Goal: Task Accomplishment & Management: Manage account settings

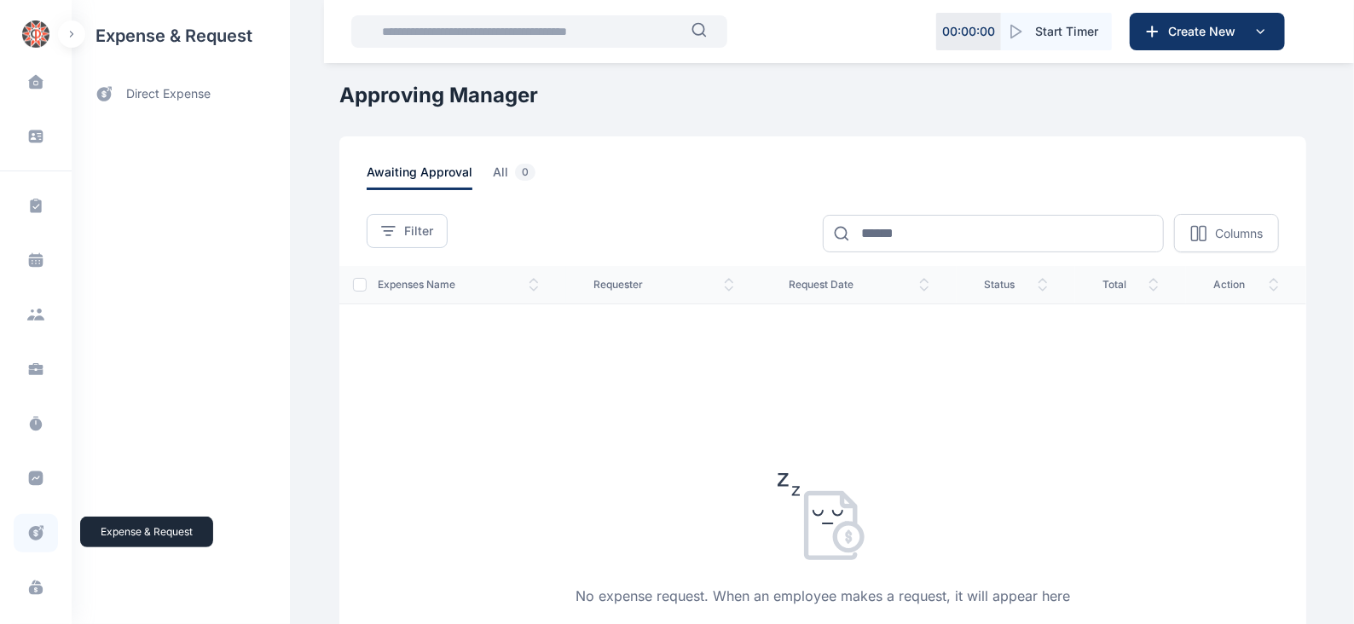
click at [36, 530] on icon at bounding box center [36, 533] width 14 height 14
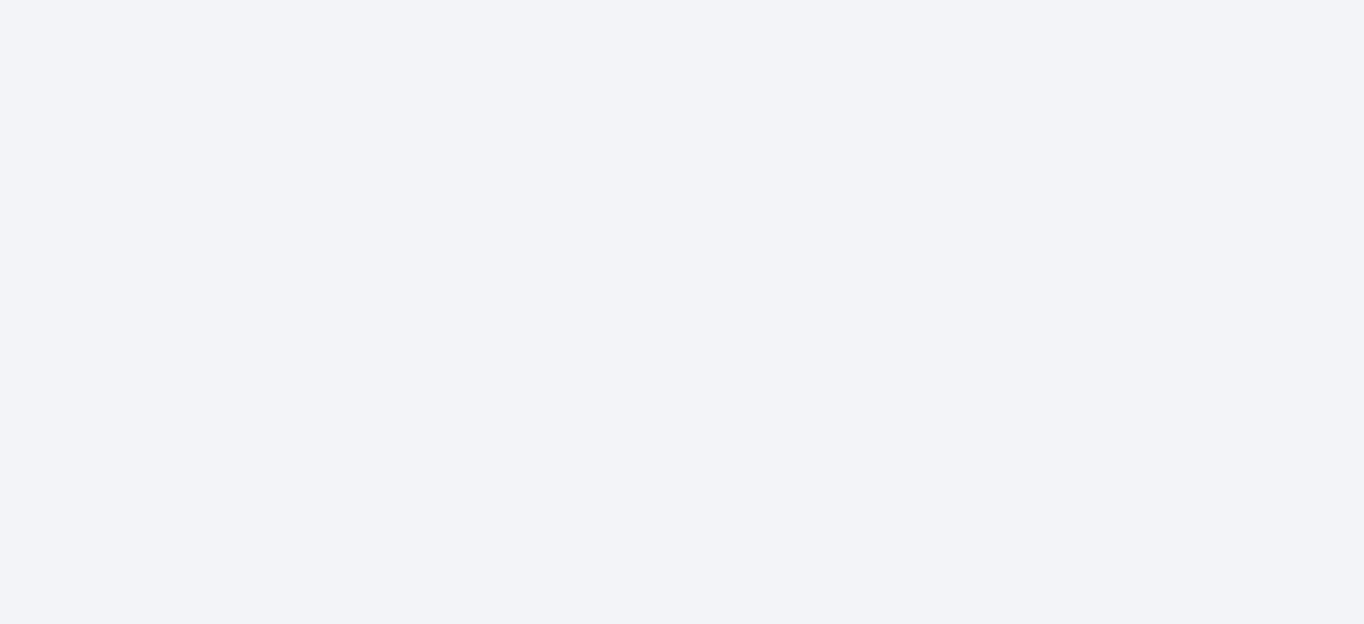
click at [207, 0] on html at bounding box center [682, 0] width 1364 height 0
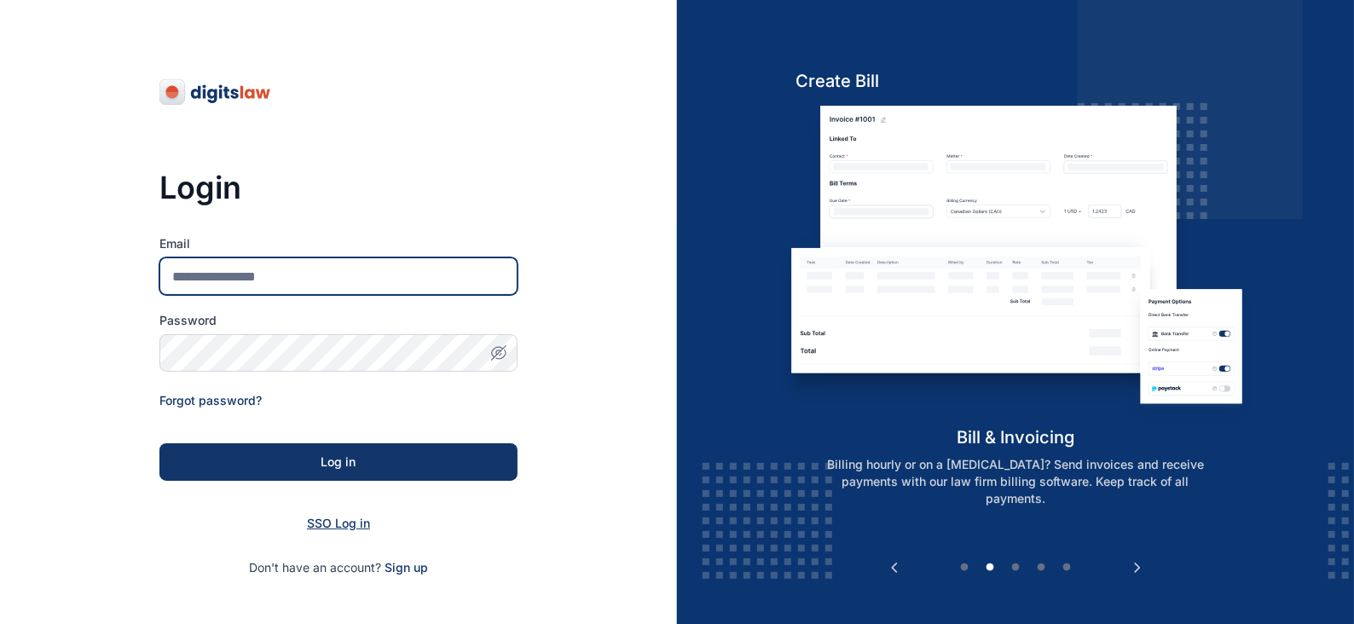
type input "**********"
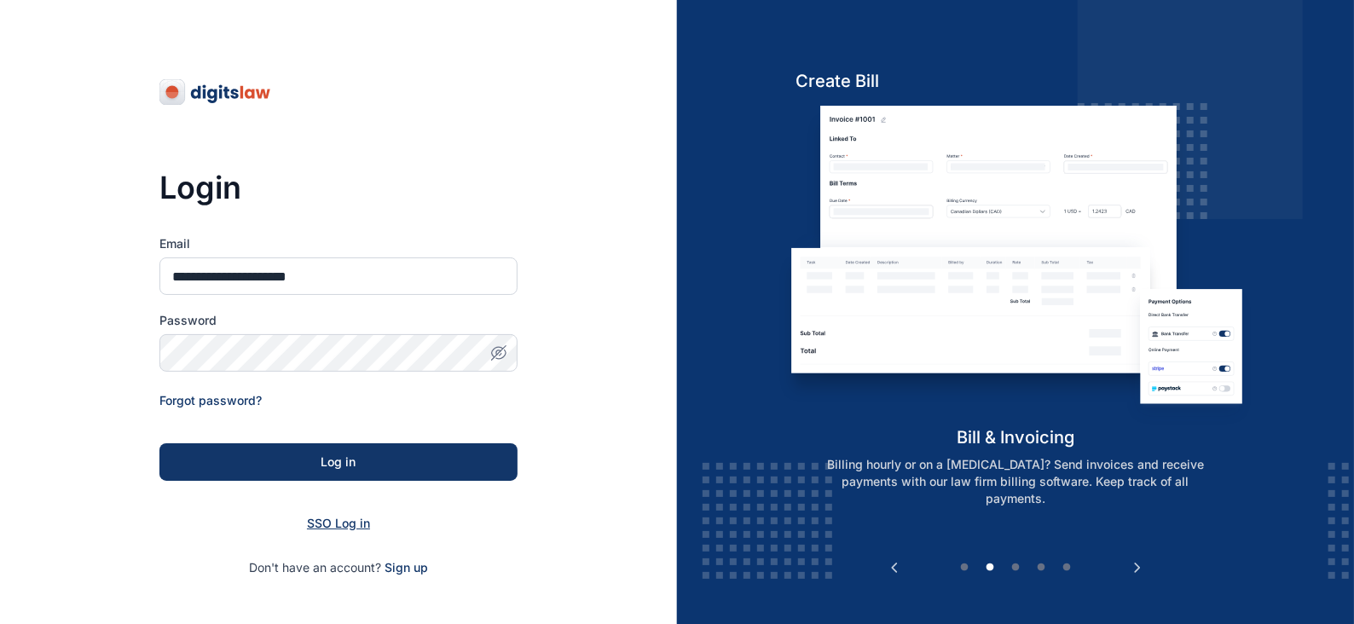
click at [330, 526] on span "SSO Log in" at bounding box center [338, 523] width 63 height 14
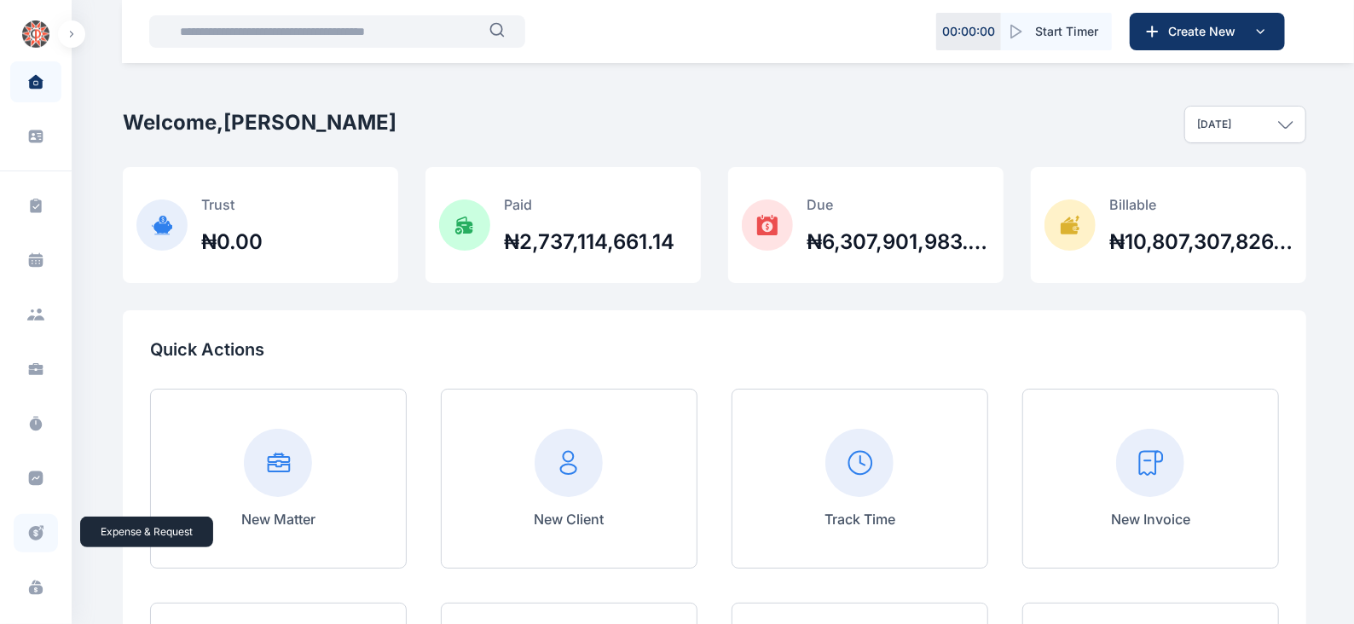
click at [37, 535] on icon at bounding box center [36, 533] width 14 height 14
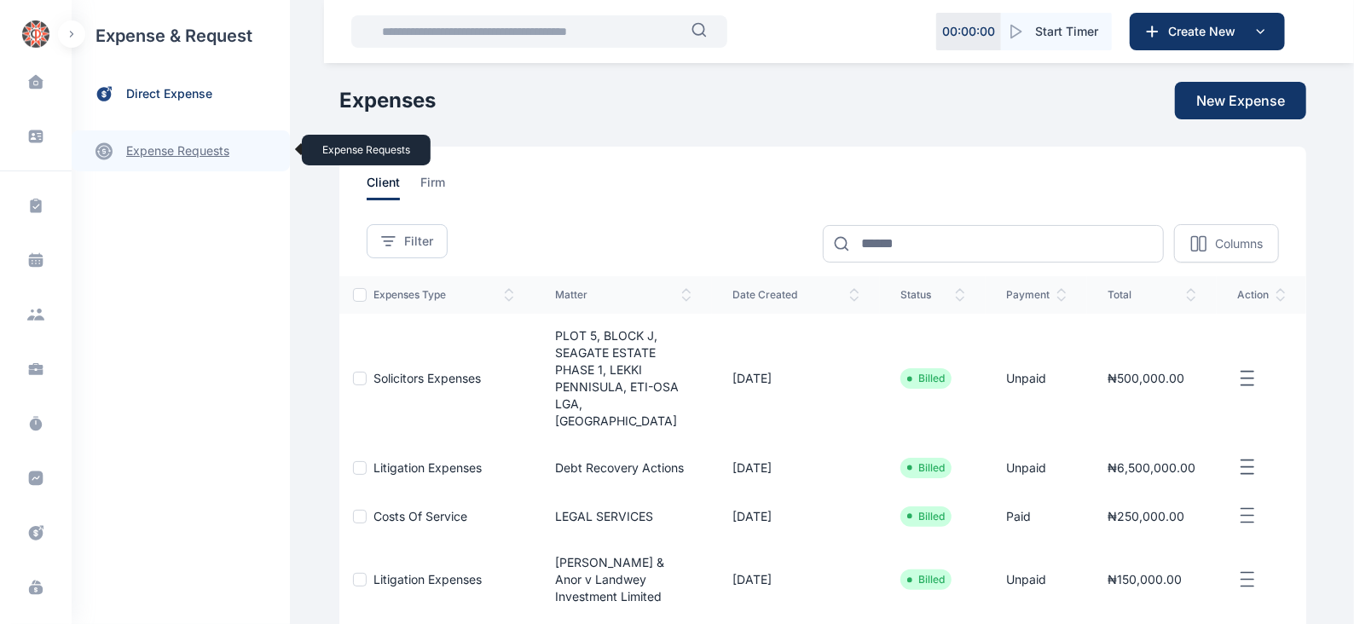
click at [216, 150] on link "expense requests expense requests" at bounding box center [181, 150] width 218 height 41
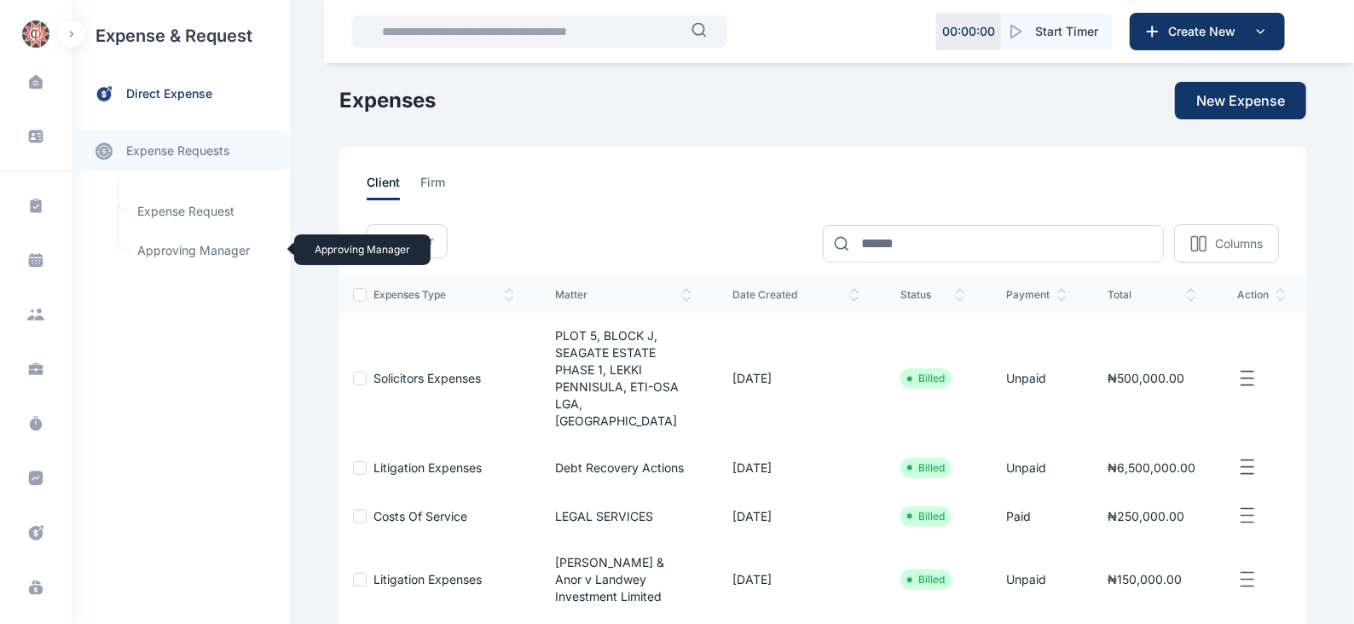
click at [199, 241] on span "Approving Manager Approving Manager" at bounding box center [204, 251] width 154 height 32
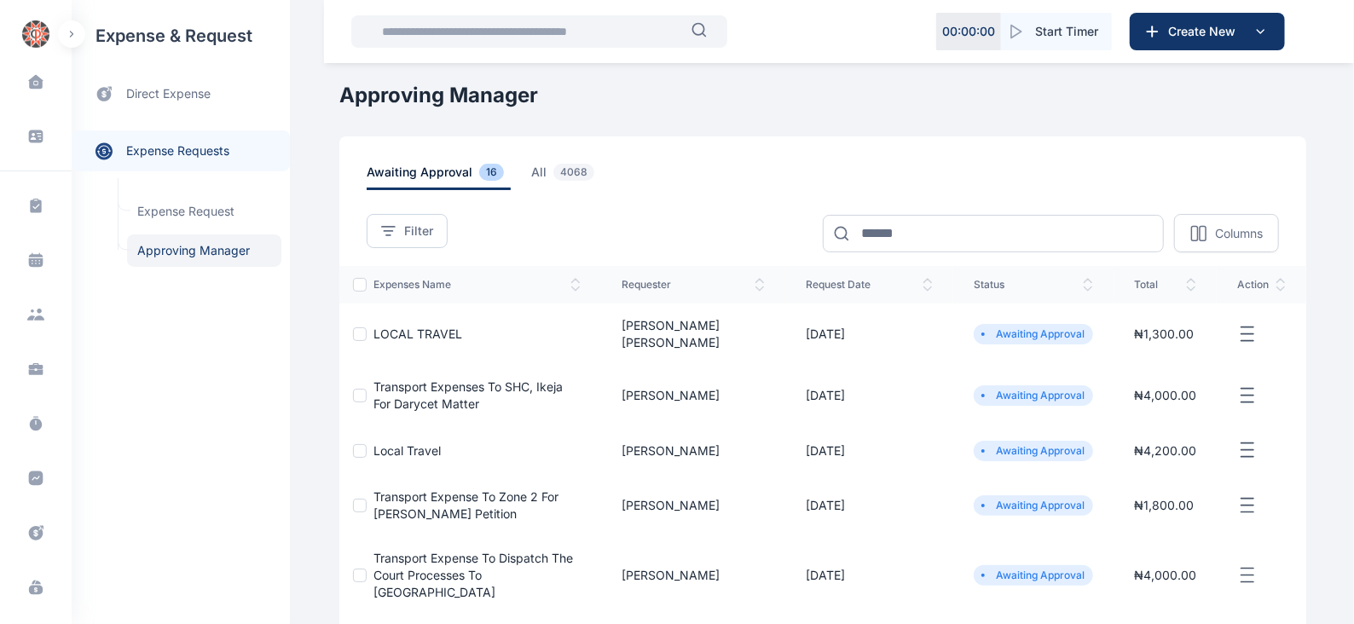
click at [1252, 325] on icon "button" at bounding box center [1247, 334] width 20 height 21
click at [1171, 346] on span "Approve Request" at bounding box center [1162, 353] width 98 height 17
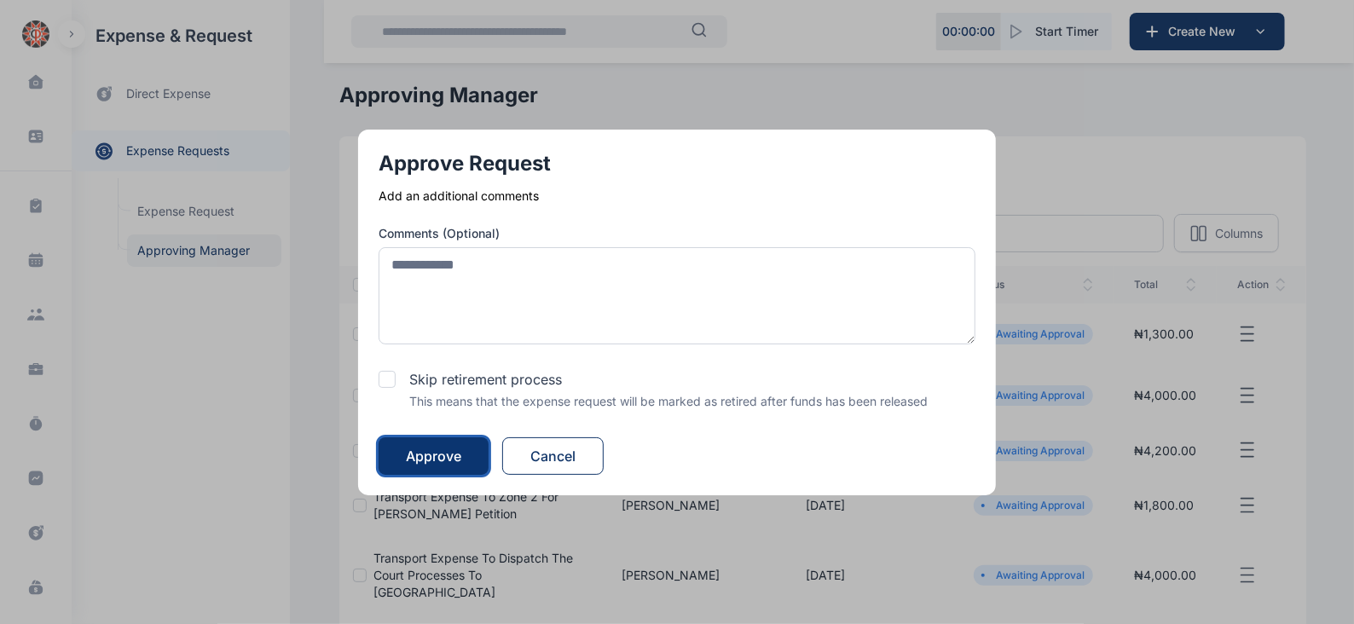
click at [427, 461] on div "Approve" at bounding box center [433, 456] width 55 height 20
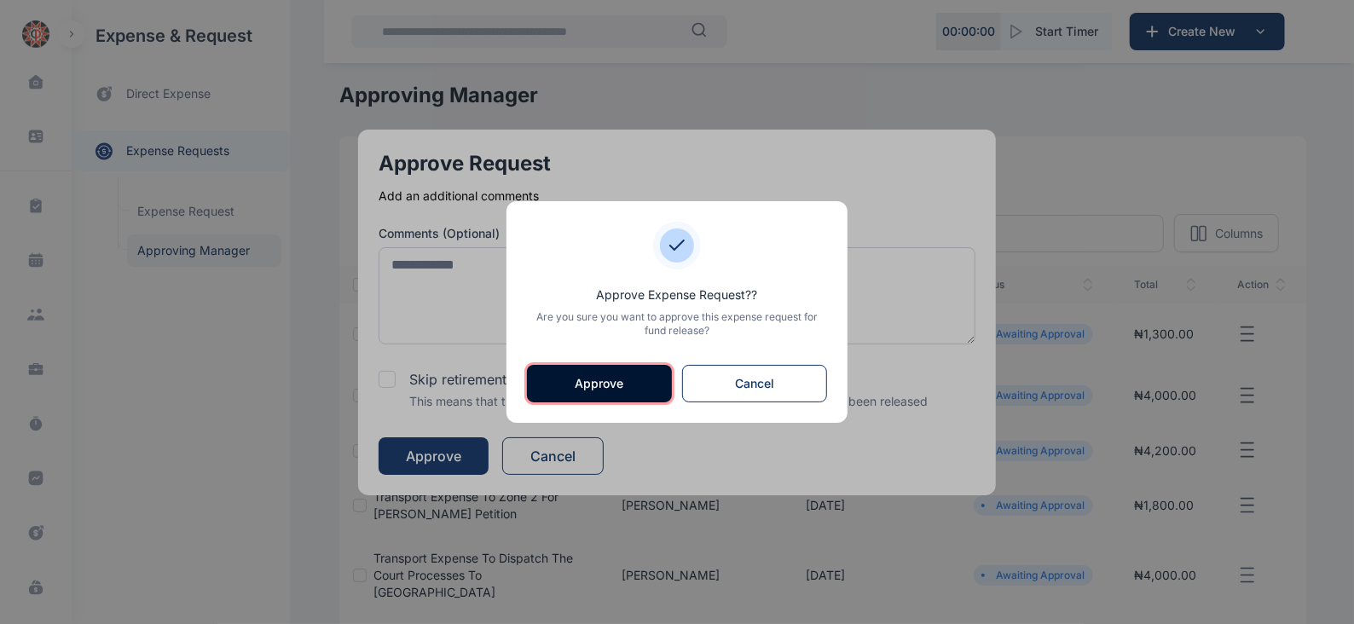
click at [571, 385] on button "Approve" at bounding box center [599, 384] width 145 height 38
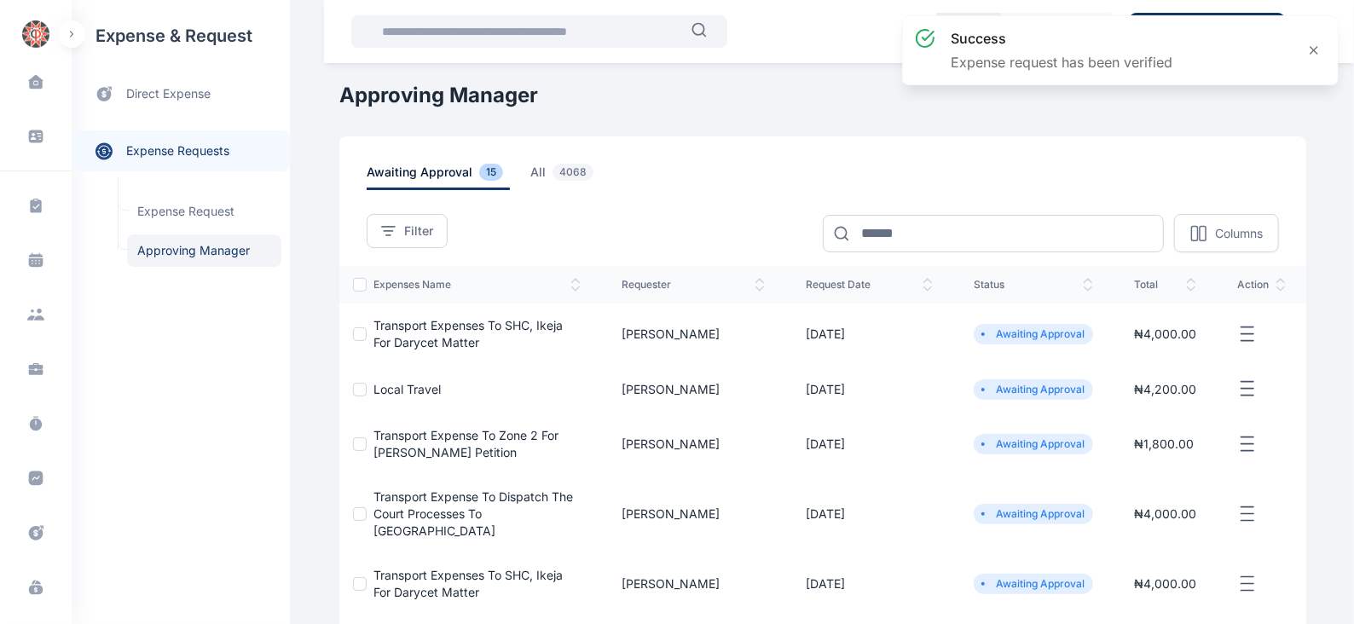
click at [1245, 330] on icon "button" at bounding box center [1247, 334] width 20 height 21
click at [1138, 351] on span "Approve Request" at bounding box center [1162, 353] width 98 height 17
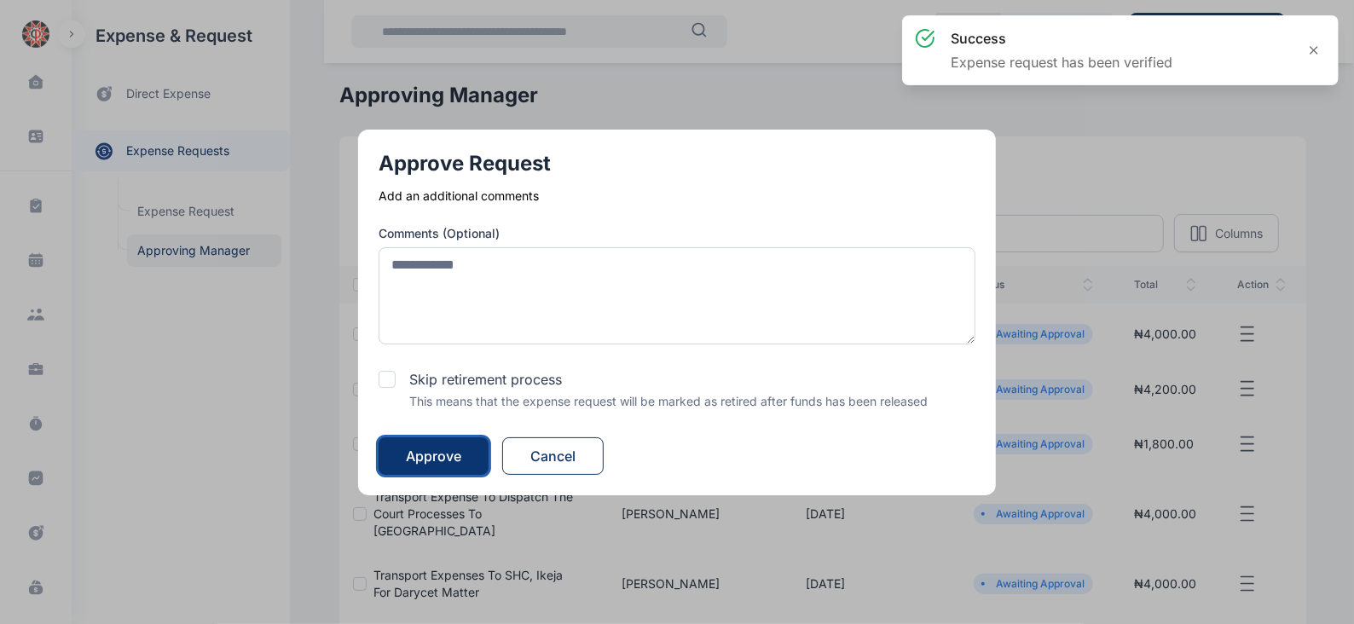
click at [439, 456] on div "Approve" at bounding box center [433, 456] width 55 height 20
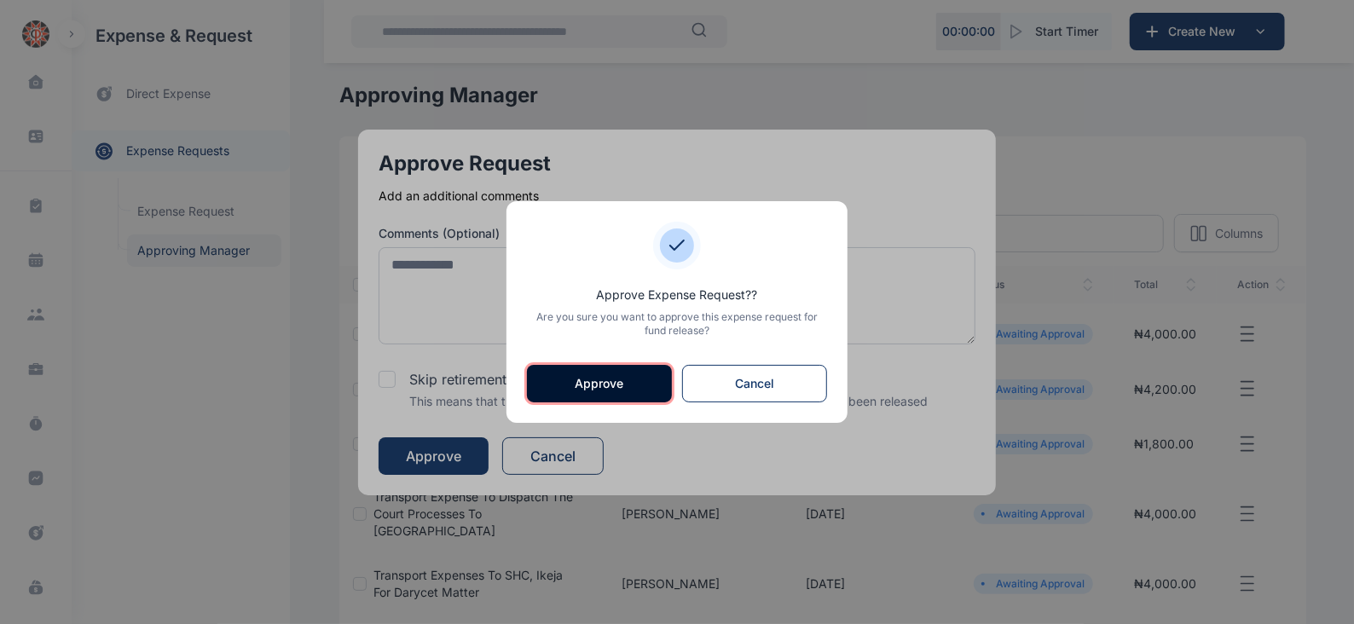
click at [576, 378] on button "Approve" at bounding box center [599, 384] width 145 height 38
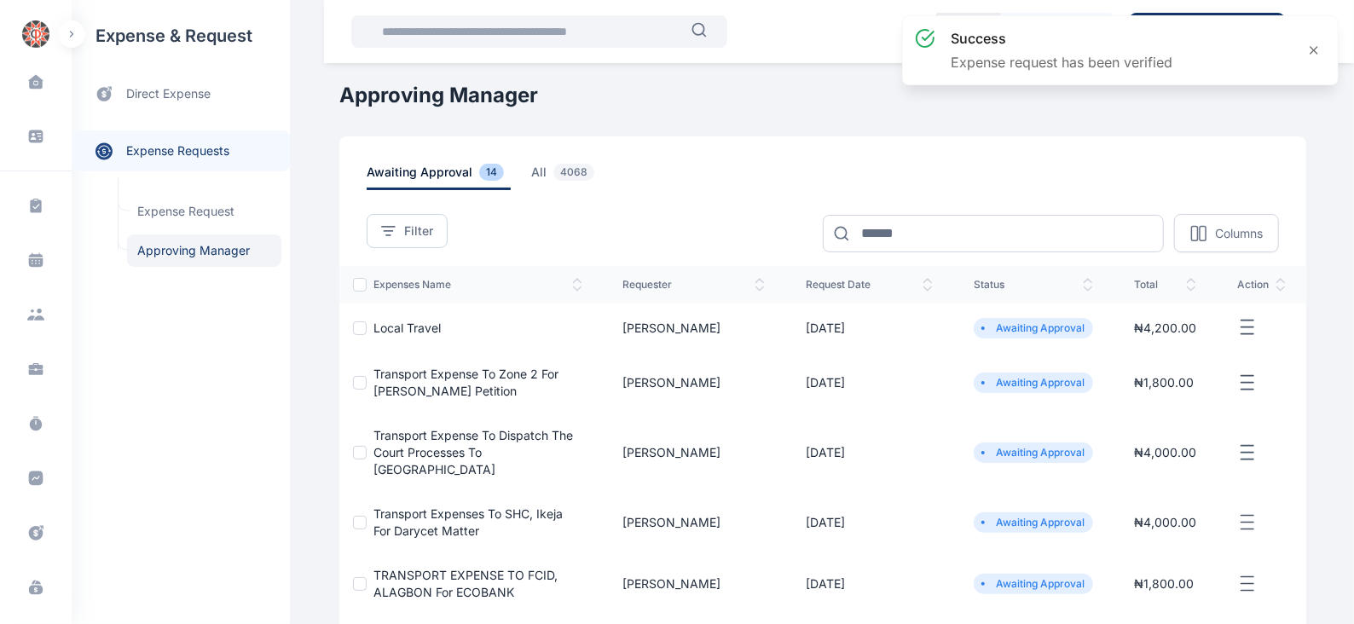
click at [1245, 324] on icon "button" at bounding box center [1247, 327] width 20 height 21
click at [1169, 345] on span "Approve Request" at bounding box center [1162, 347] width 98 height 17
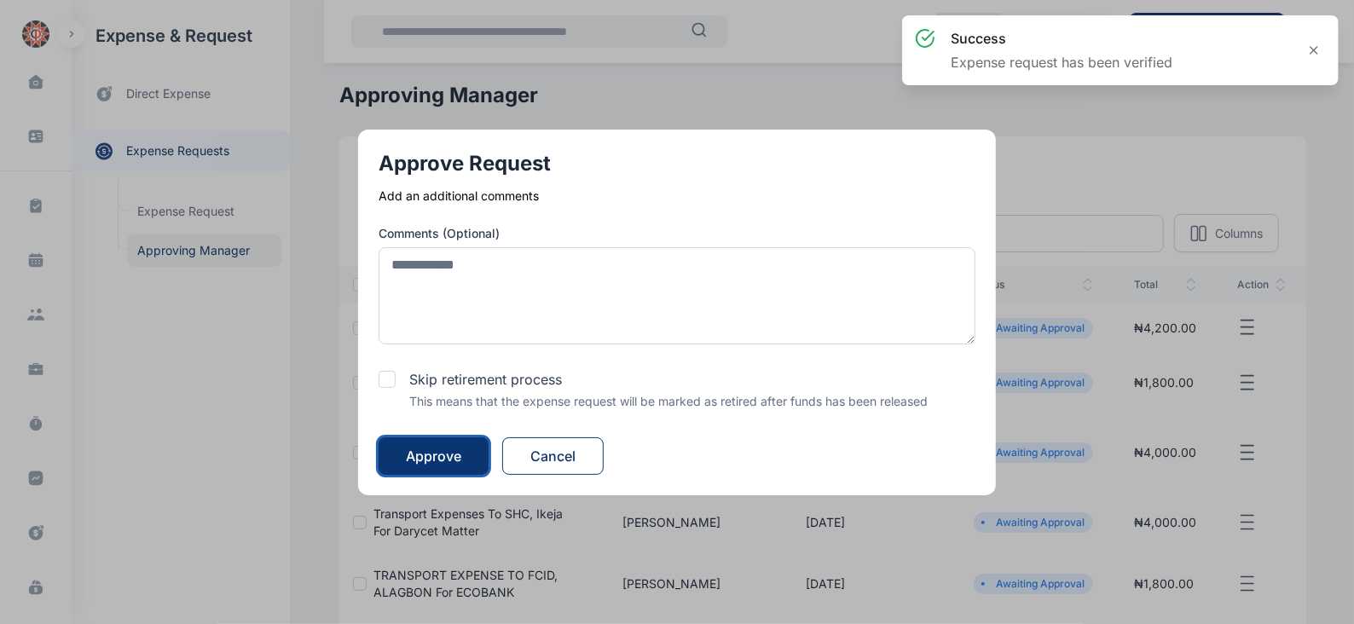
click at [443, 454] on div "Approve" at bounding box center [433, 456] width 55 height 20
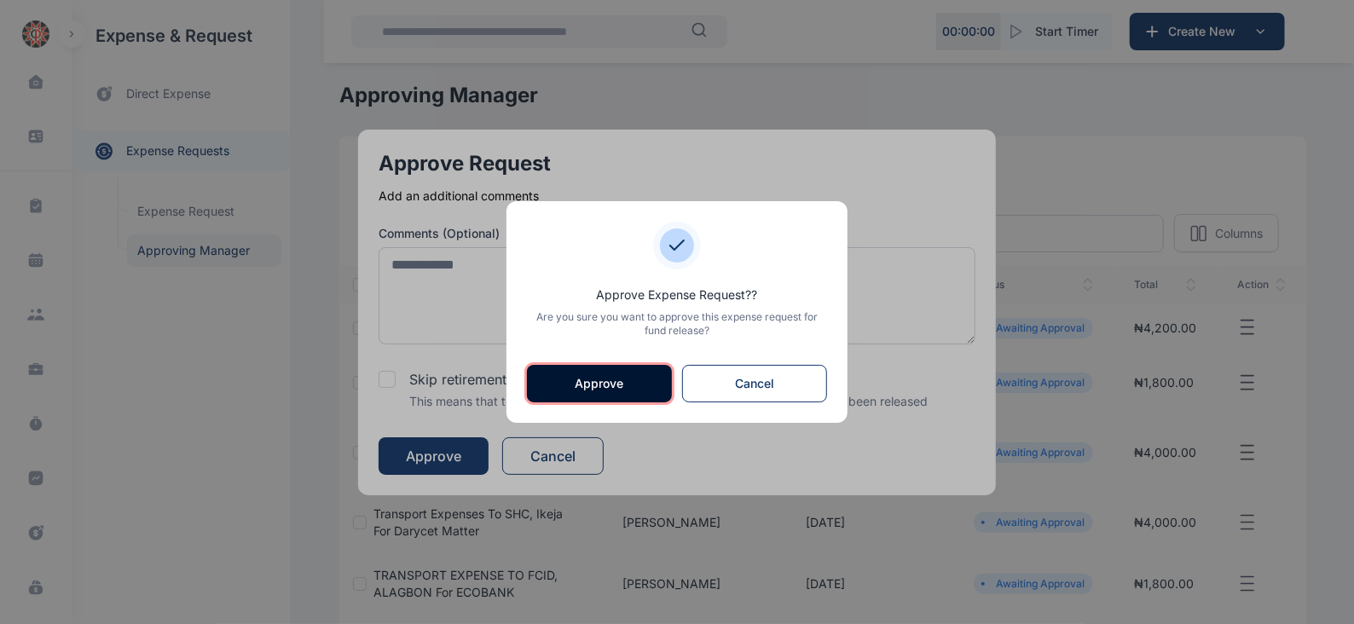
click at [569, 386] on button "Approve" at bounding box center [599, 384] width 145 height 38
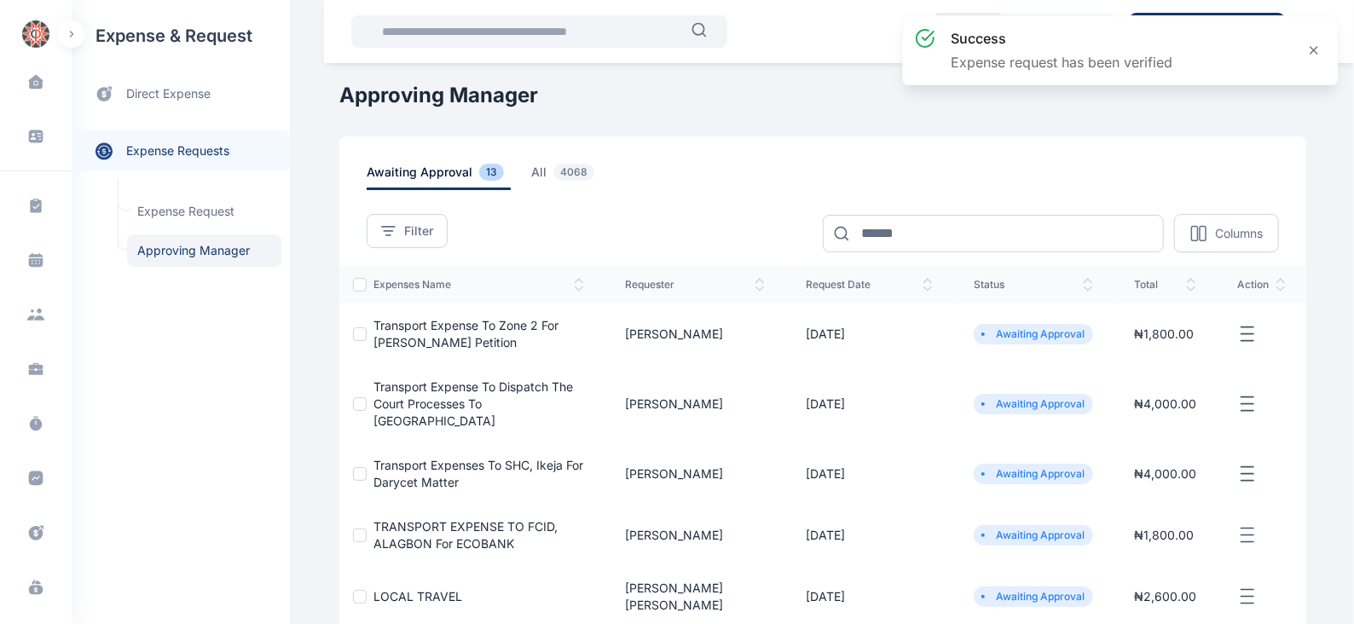
click at [1247, 335] on icon "button" at bounding box center [1247, 334] width 20 height 21
click at [1195, 356] on span "Approve Request" at bounding box center [1162, 353] width 98 height 17
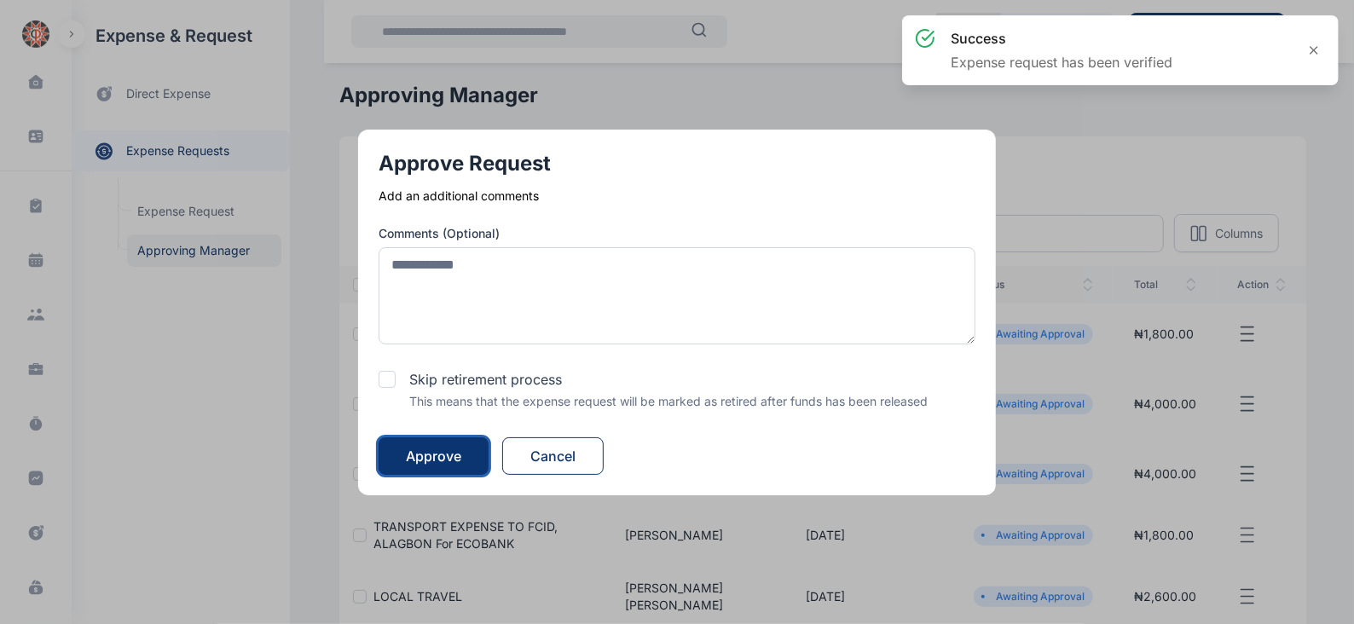
click at [461, 454] on div "Approve" at bounding box center [433, 456] width 55 height 20
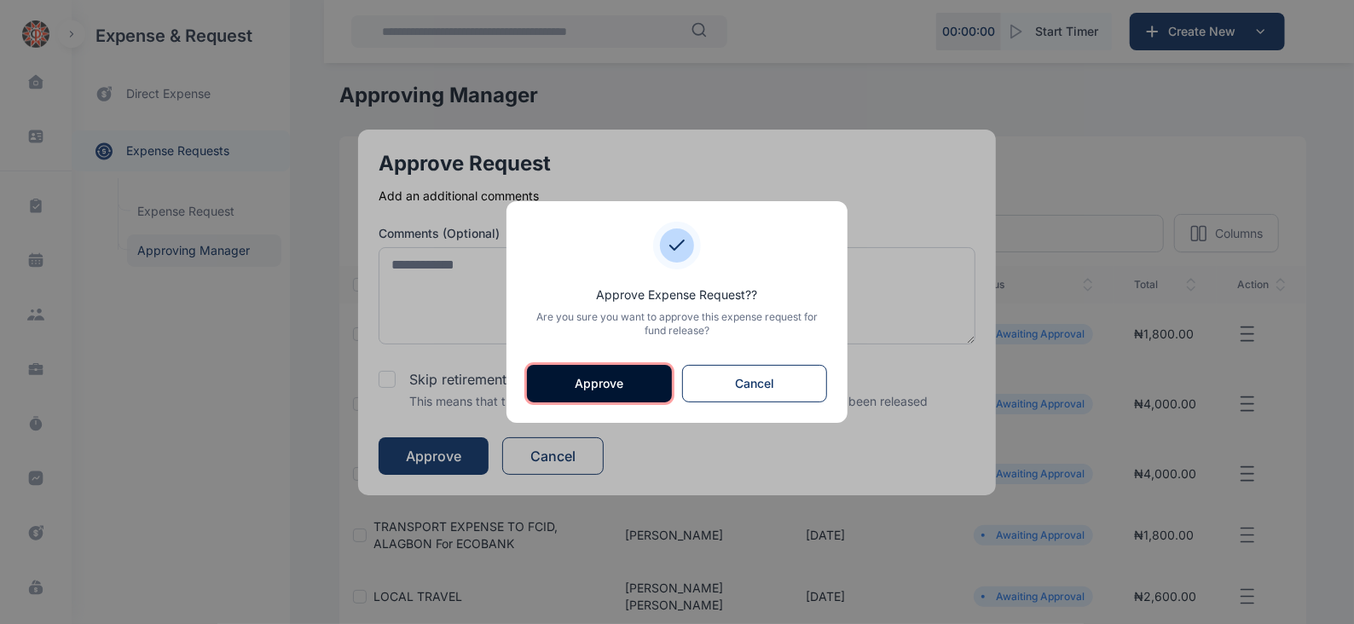
click at [609, 378] on button "Approve" at bounding box center [599, 384] width 145 height 38
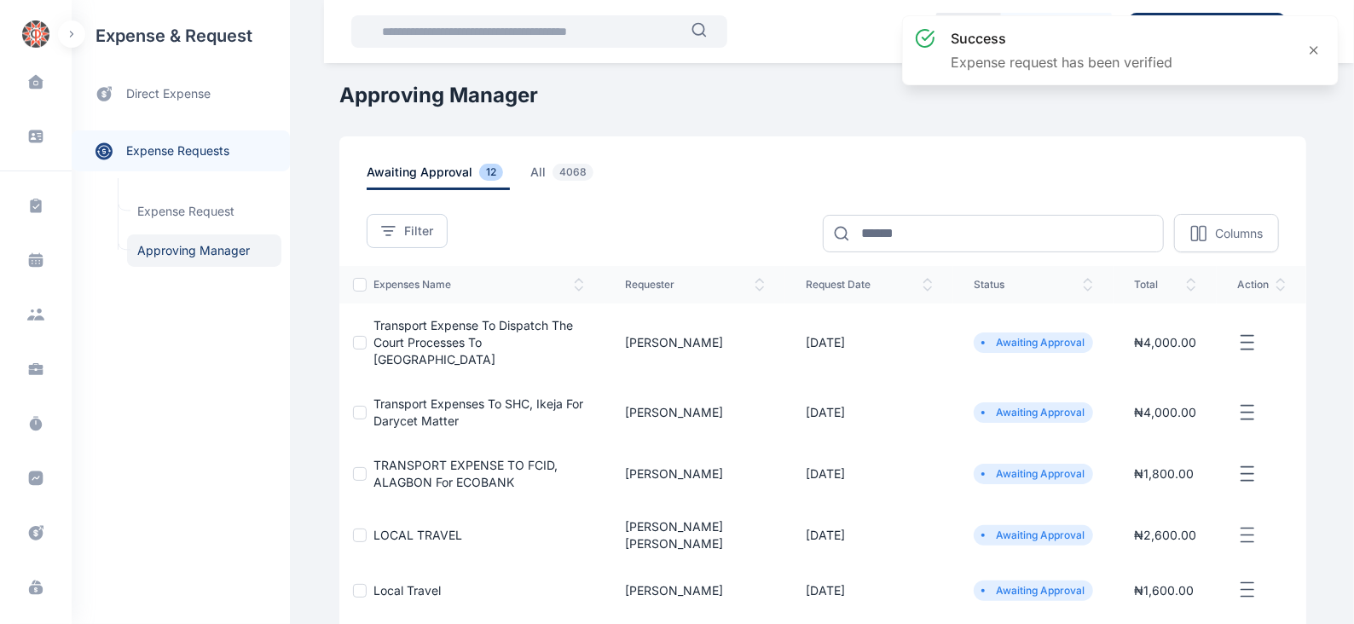
click at [1240, 333] on icon "button" at bounding box center [1247, 343] width 20 height 21
click at [1152, 354] on span "Approve Request" at bounding box center [1162, 362] width 98 height 17
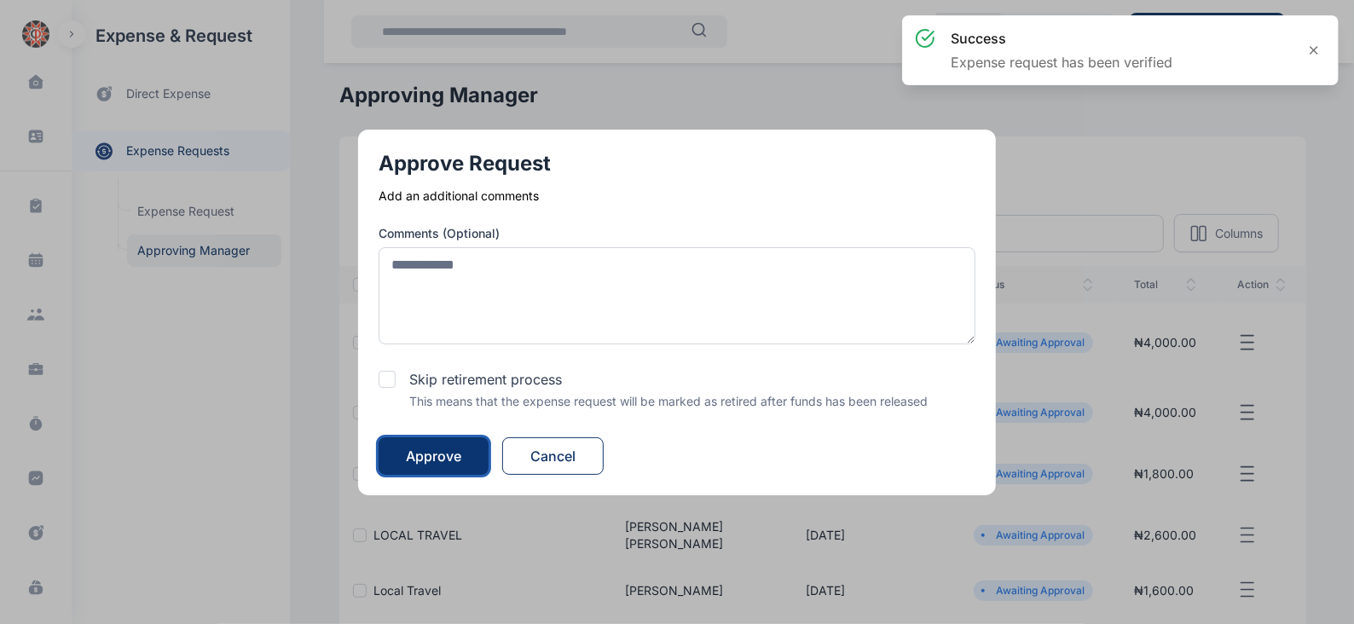
click at [461, 447] on div "Approve" at bounding box center [433, 456] width 55 height 20
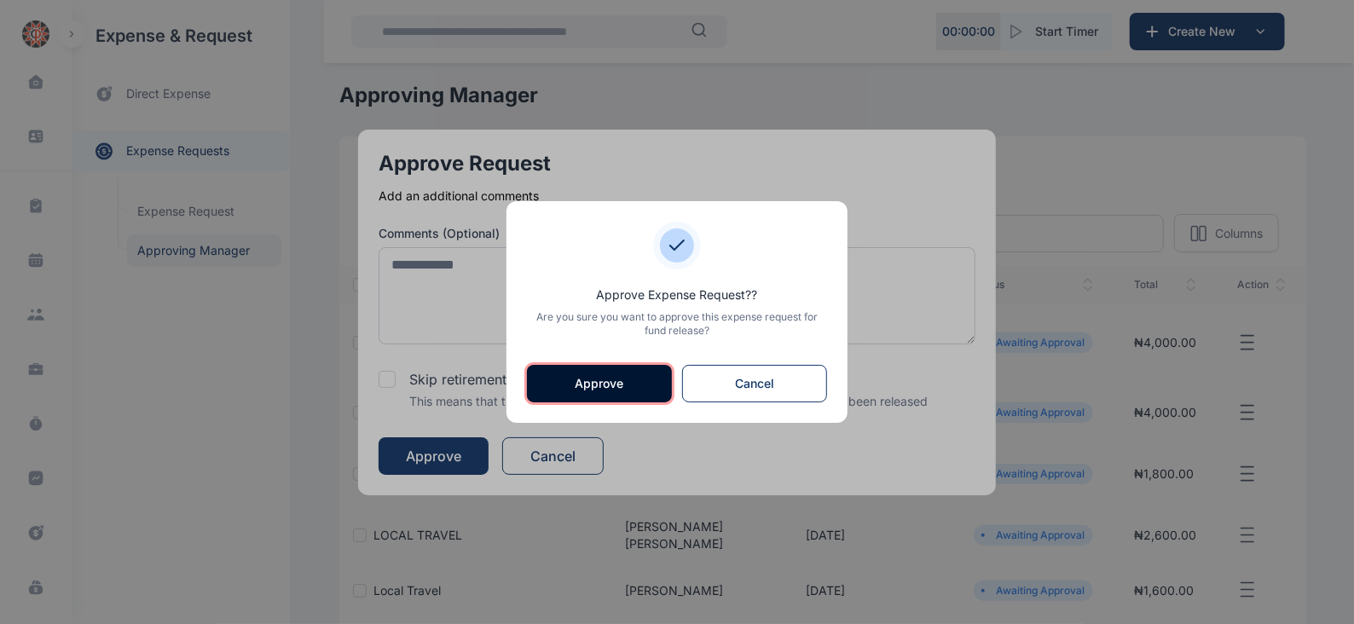
click at [597, 383] on button "Approve" at bounding box center [599, 384] width 145 height 38
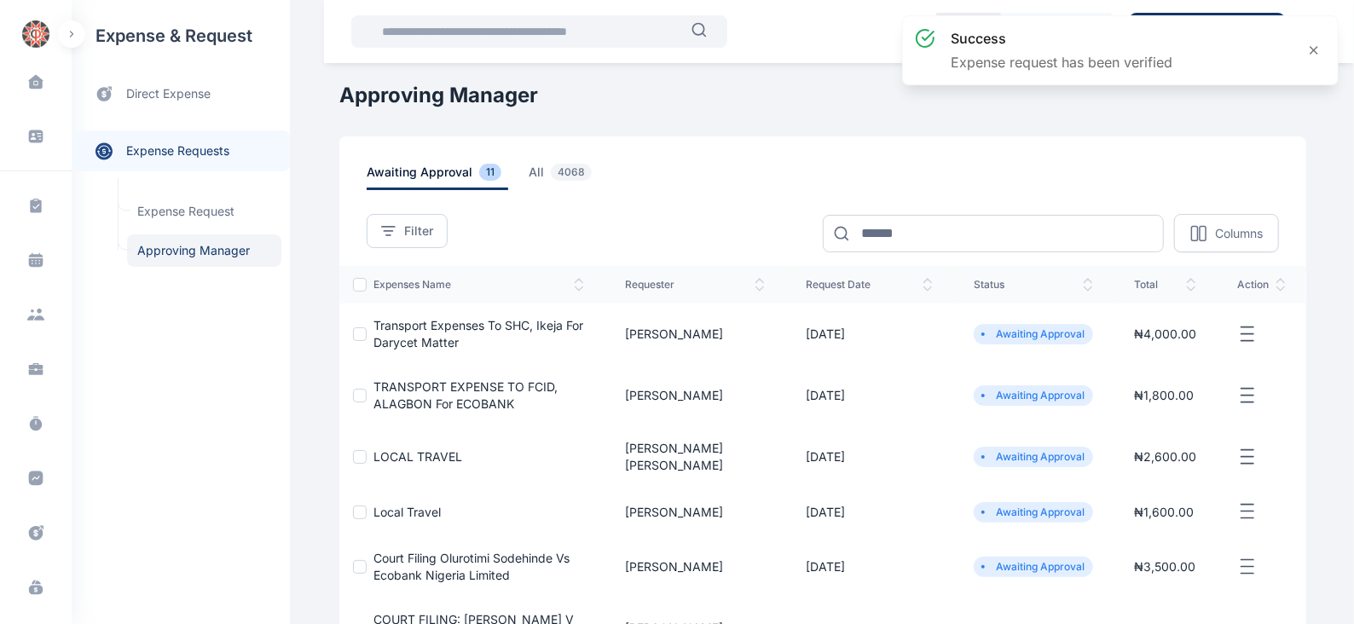
click at [1248, 342] on icon "button" at bounding box center [1247, 334] width 20 height 21
click at [1207, 353] on span "Approve Request" at bounding box center [1162, 353] width 98 height 17
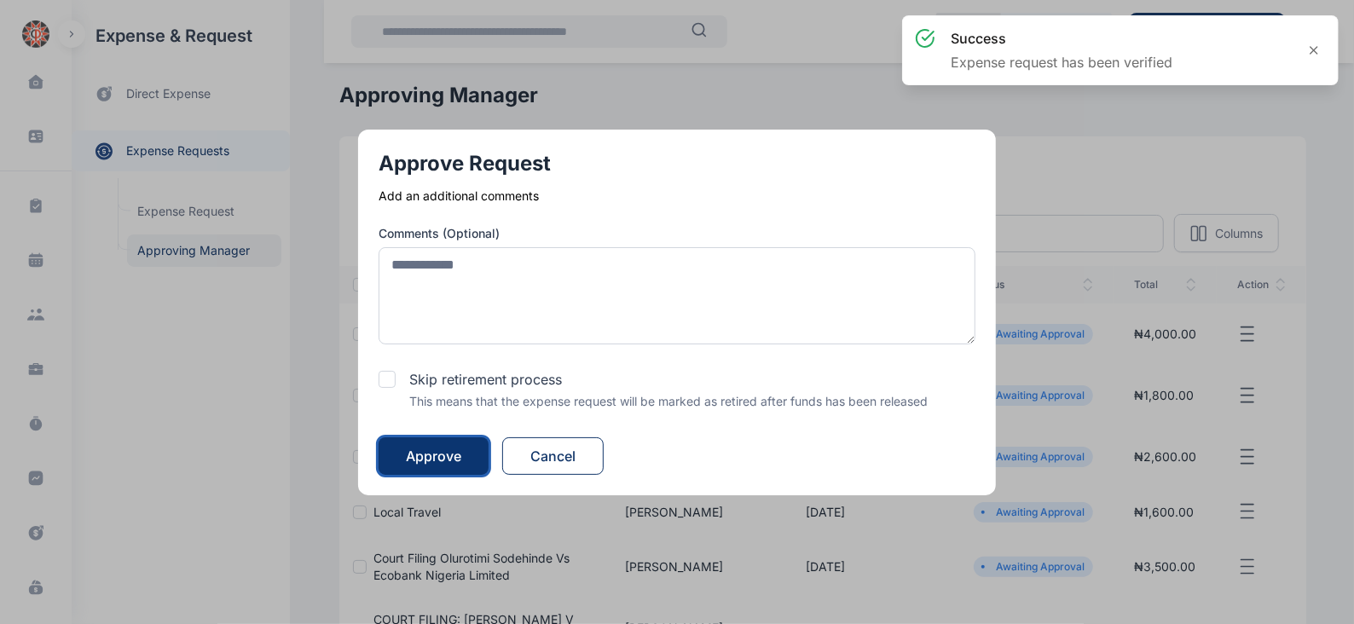
click at [445, 447] on div "Approve" at bounding box center [433, 456] width 55 height 20
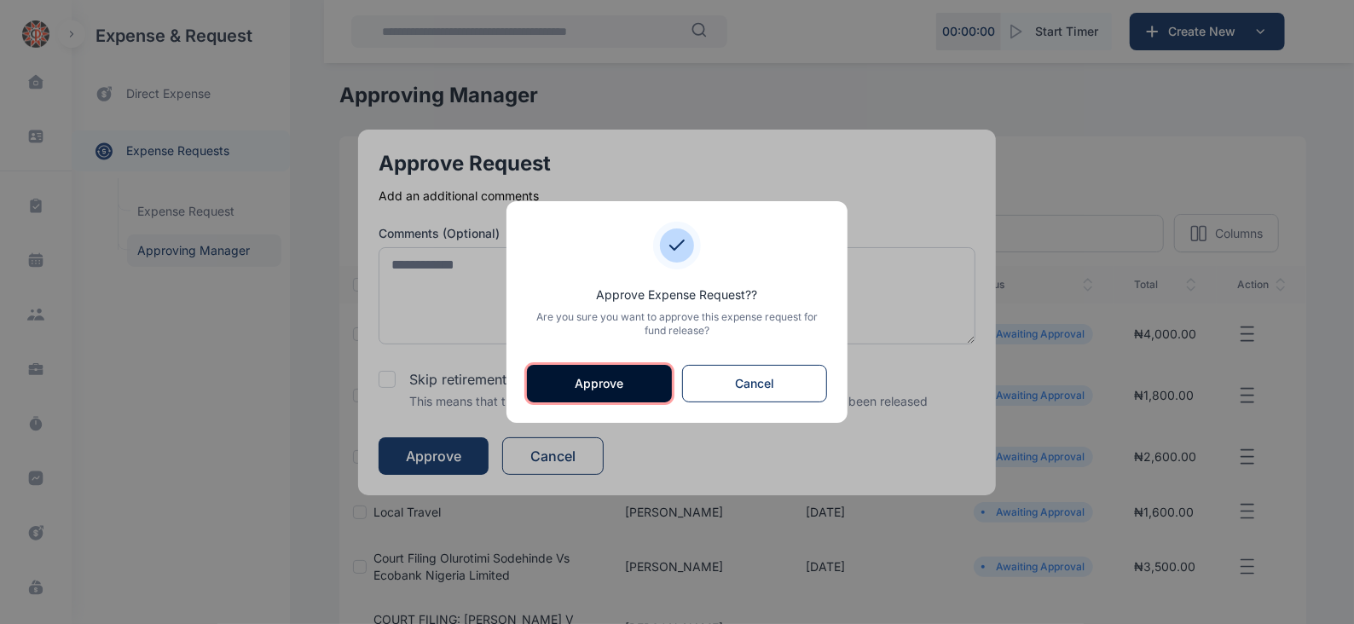
click at [634, 389] on button "Approve" at bounding box center [599, 384] width 145 height 38
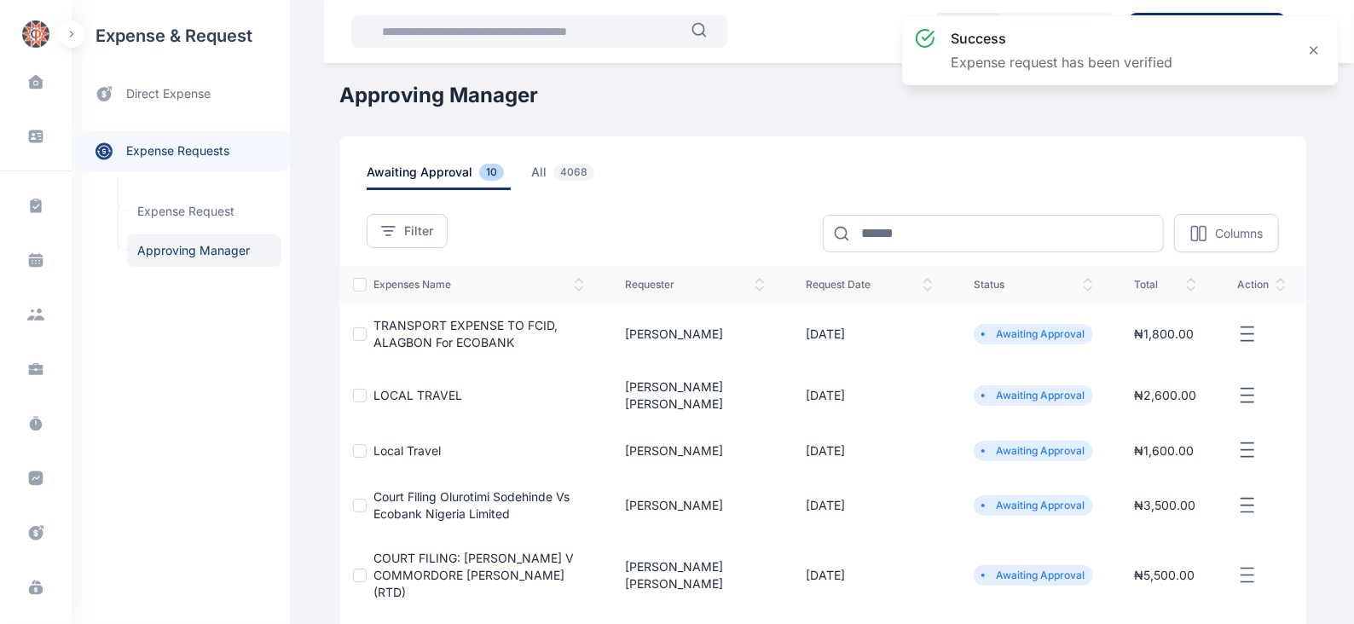
click at [1246, 335] on icon "button" at bounding box center [1247, 334] width 20 height 21
click at [1177, 347] on span "Approve Request" at bounding box center [1162, 353] width 98 height 17
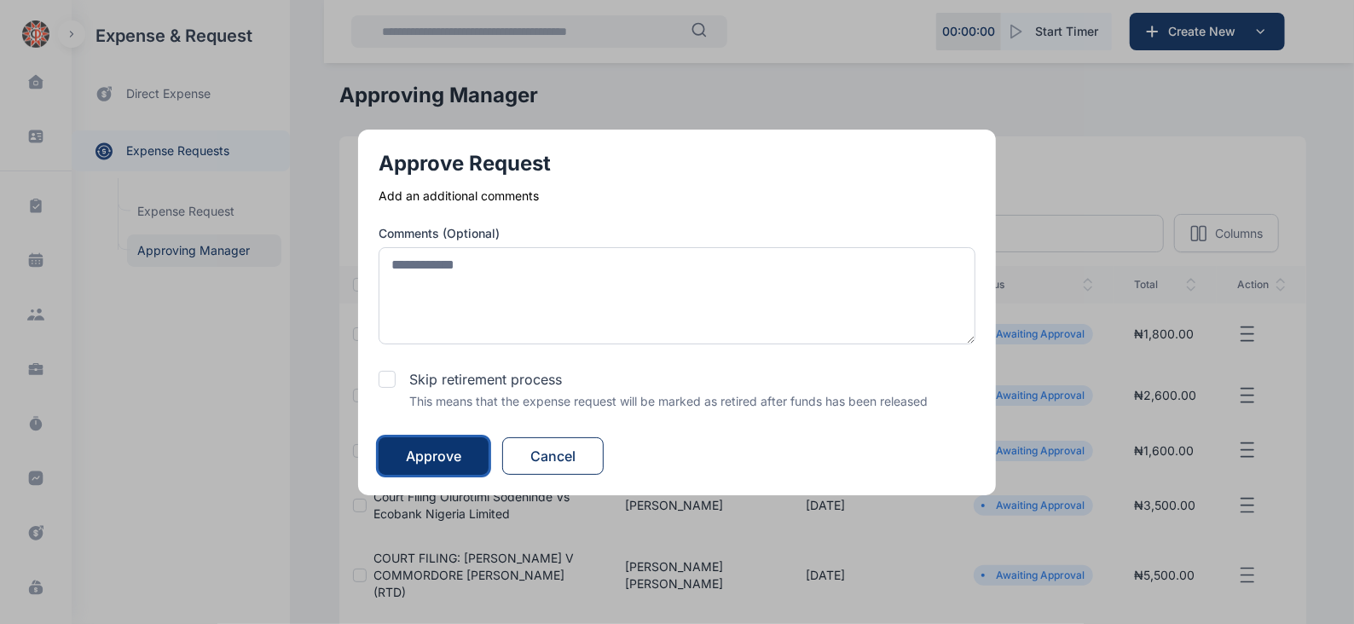
click at [472, 455] on button "Approve" at bounding box center [434, 456] width 110 height 38
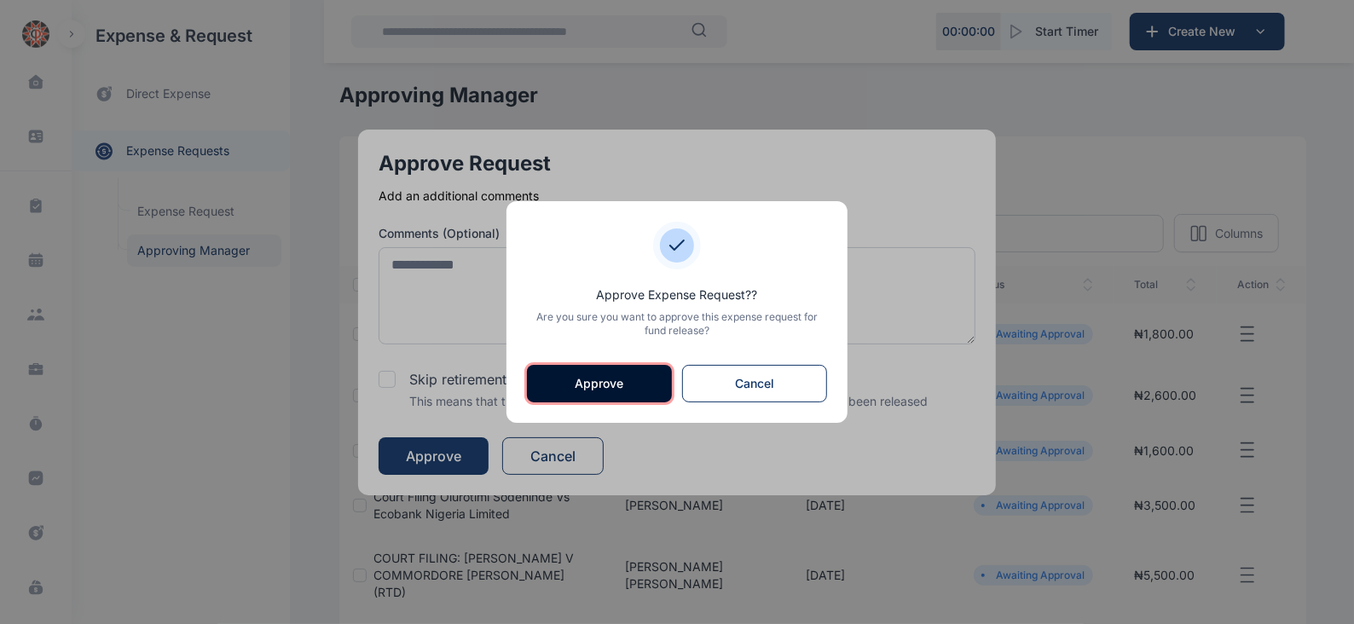
click at [602, 393] on button "Approve" at bounding box center [599, 384] width 145 height 38
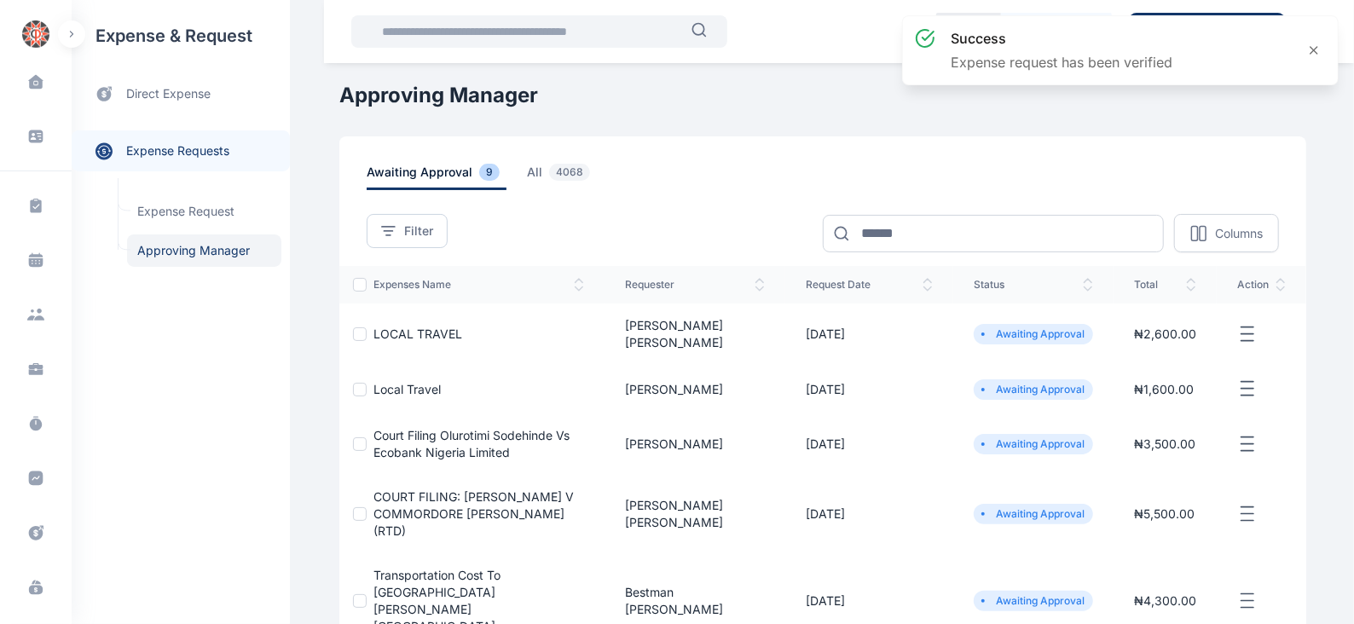
click at [1254, 324] on icon "button" at bounding box center [1247, 334] width 20 height 21
click at [1152, 348] on span "Approve Request" at bounding box center [1162, 353] width 98 height 17
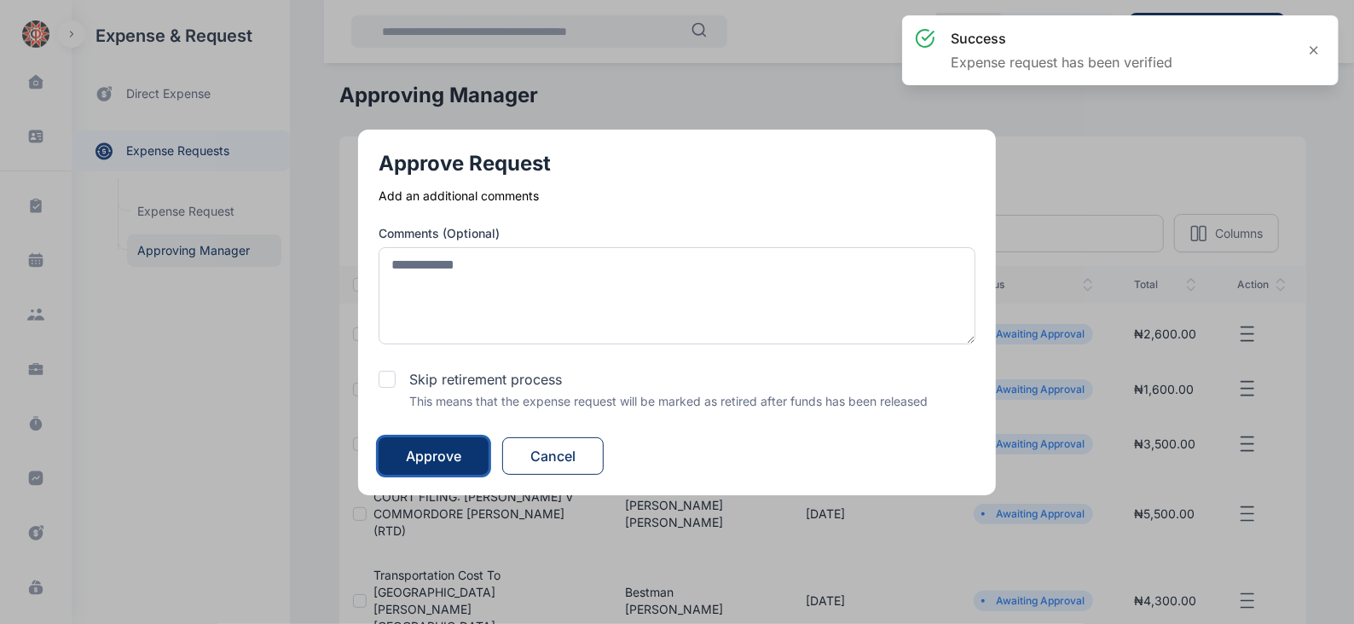
click at [471, 454] on button "Approve" at bounding box center [434, 456] width 110 height 38
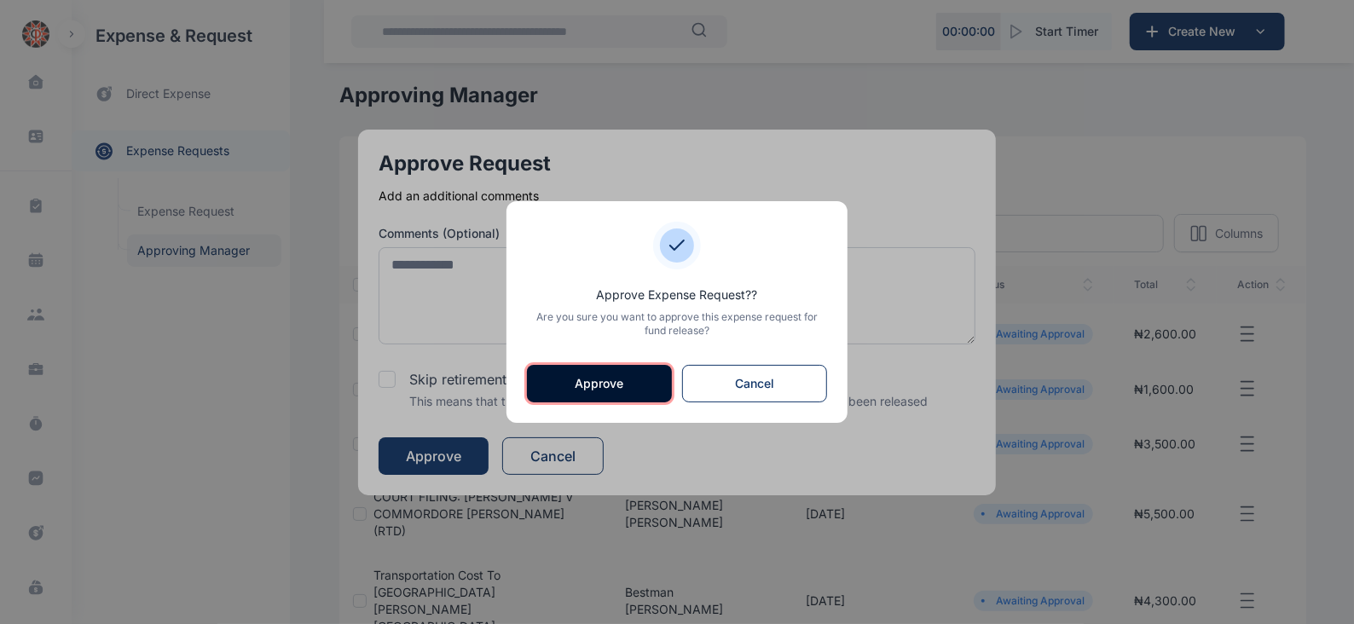
click at [597, 385] on button "Approve" at bounding box center [599, 384] width 145 height 38
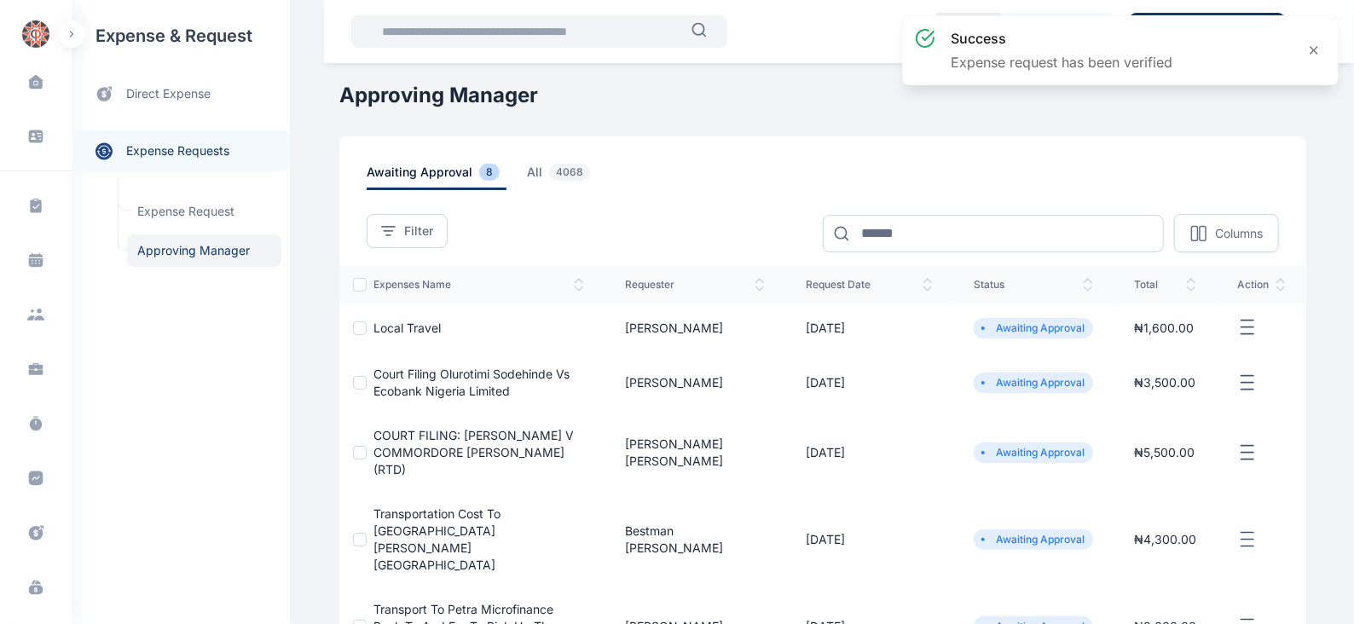
click at [1254, 325] on icon "button" at bounding box center [1247, 327] width 20 height 21
click at [1197, 345] on span "Approve Request" at bounding box center [1162, 347] width 98 height 17
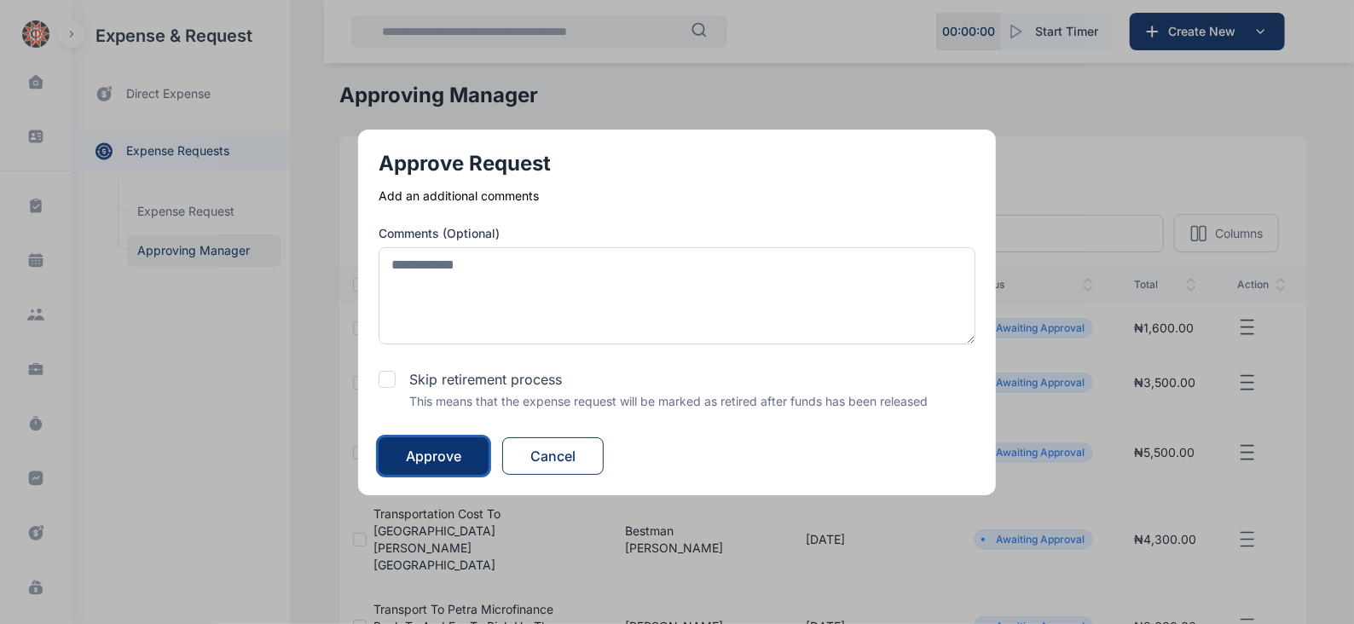
click at [433, 455] on div "Approve" at bounding box center [433, 456] width 55 height 20
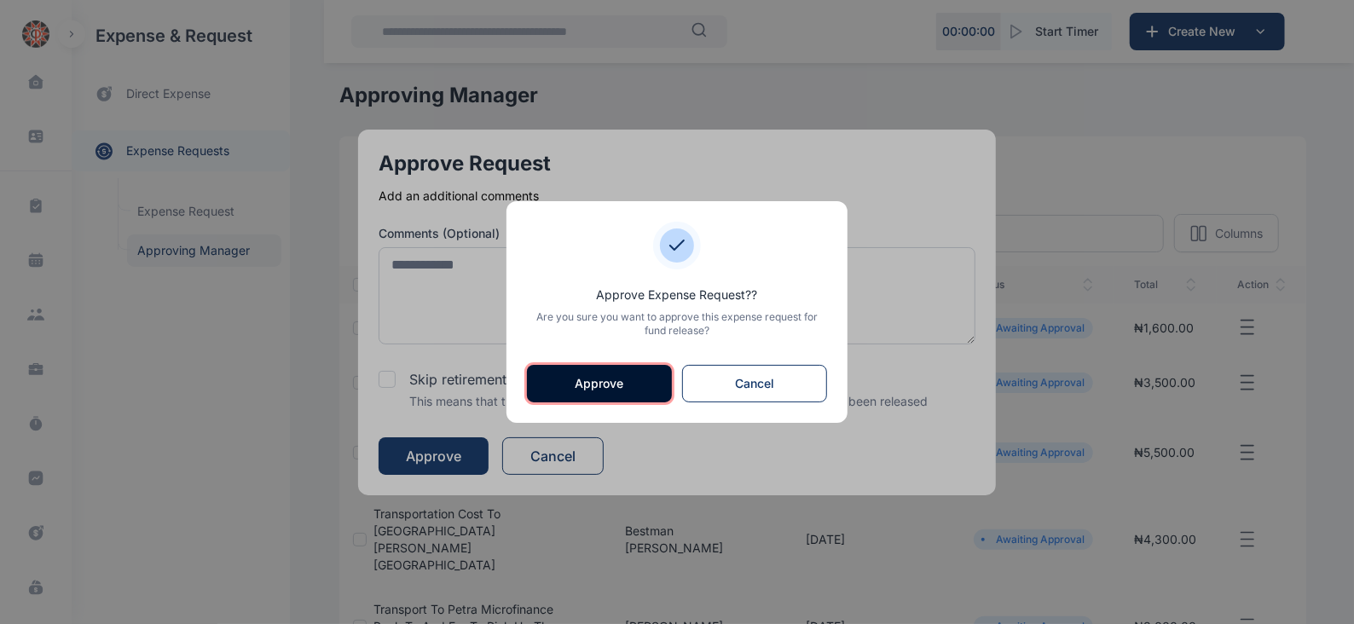
click at [605, 382] on button "Approve" at bounding box center [599, 384] width 145 height 38
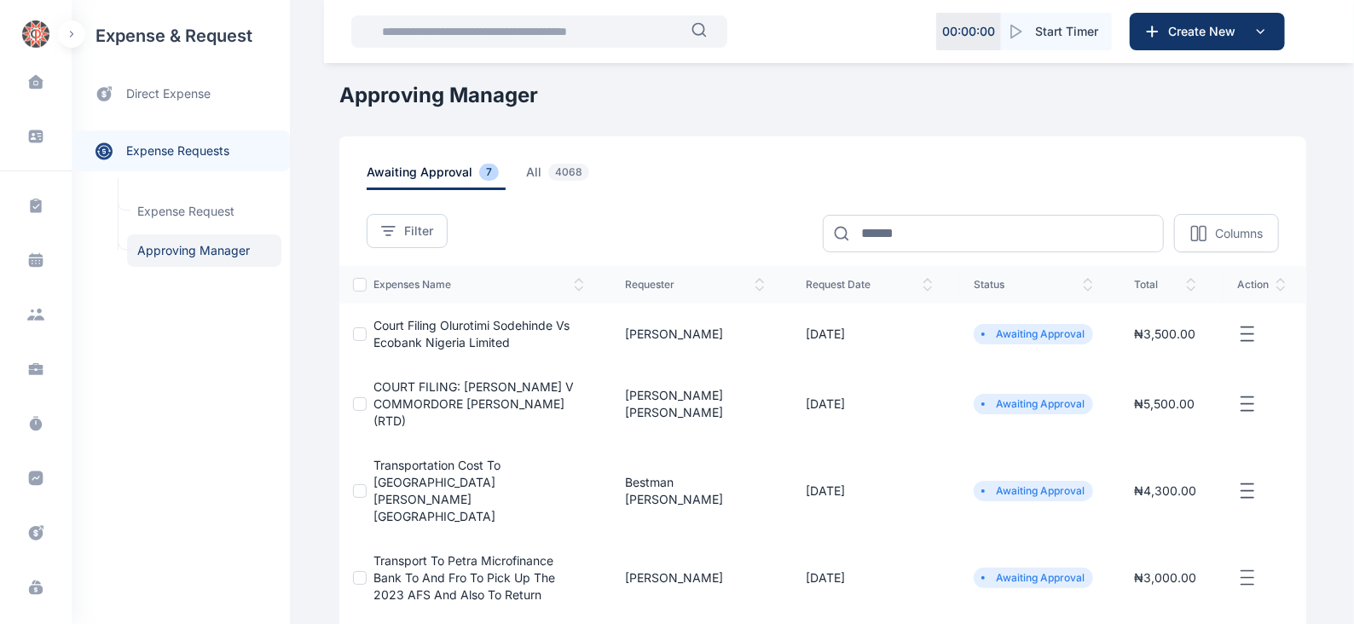
click at [1246, 340] on line "button" at bounding box center [1248, 340] width 12 height 0
click at [1143, 350] on span "Approve Request" at bounding box center [1162, 353] width 98 height 17
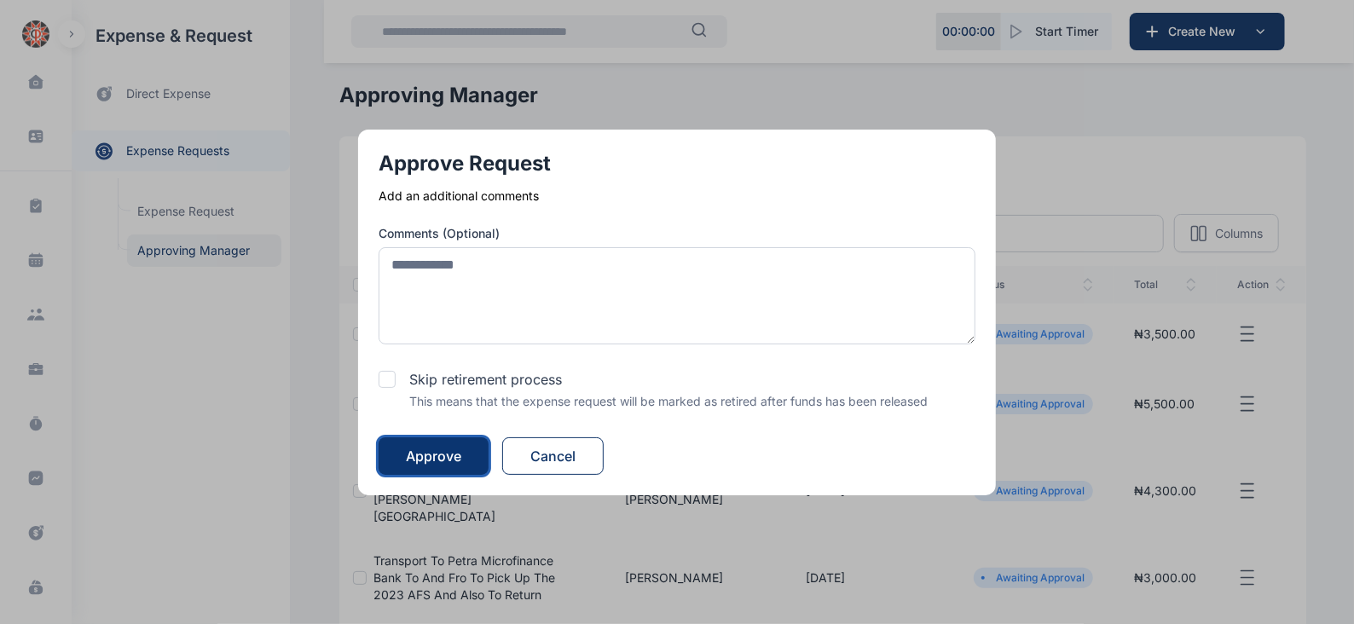
click at [437, 456] on div "Approve" at bounding box center [433, 456] width 55 height 20
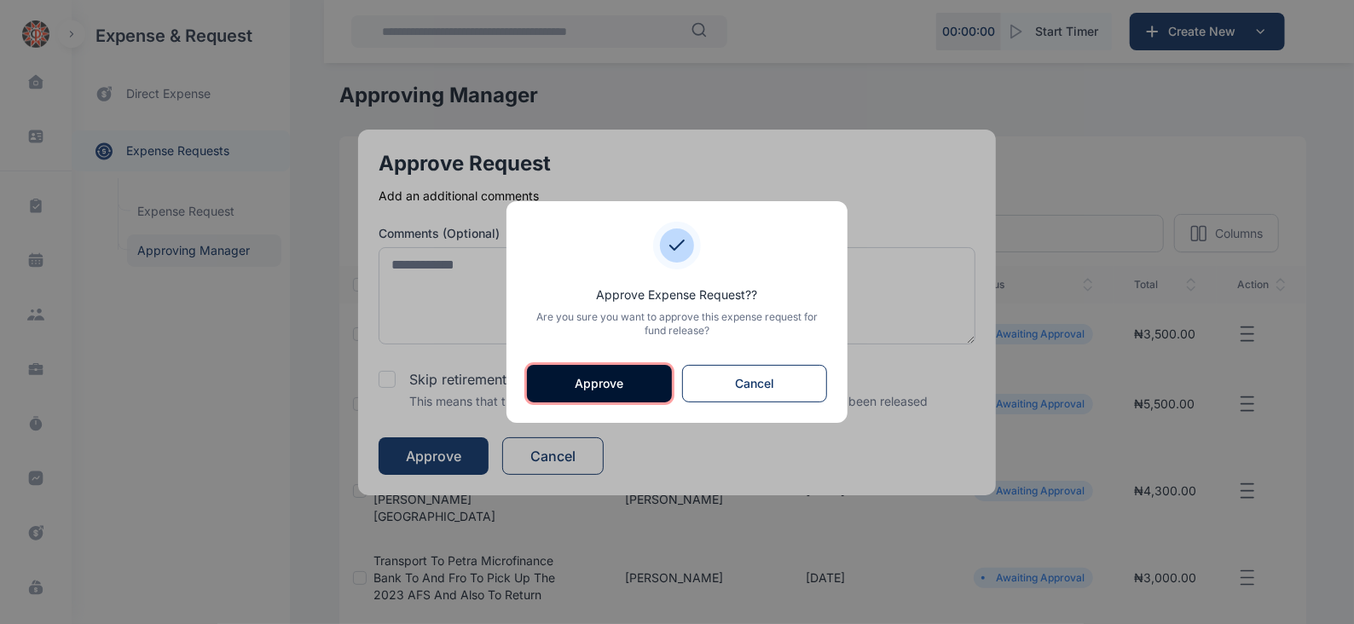
click at [594, 379] on button "Approve" at bounding box center [599, 384] width 145 height 38
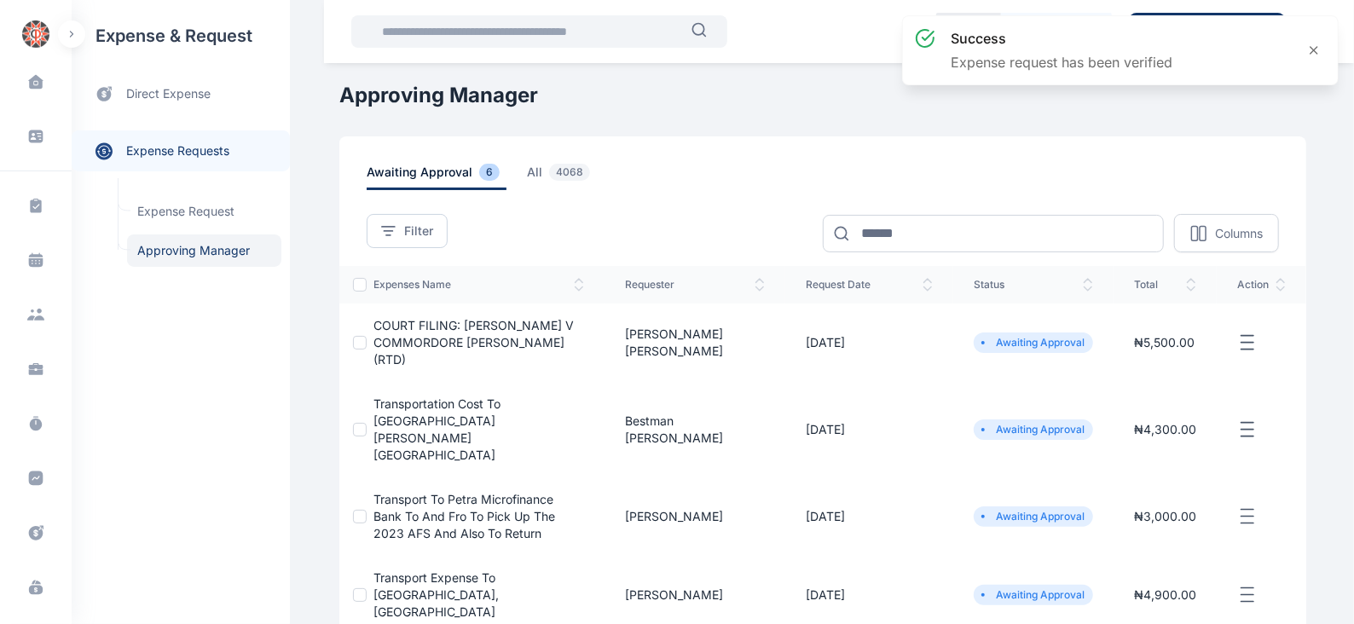
click at [1245, 340] on icon "button" at bounding box center [1247, 343] width 20 height 21
click at [1147, 362] on span "Approve Request" at bounding box center [1162, 362] width 98 height 17
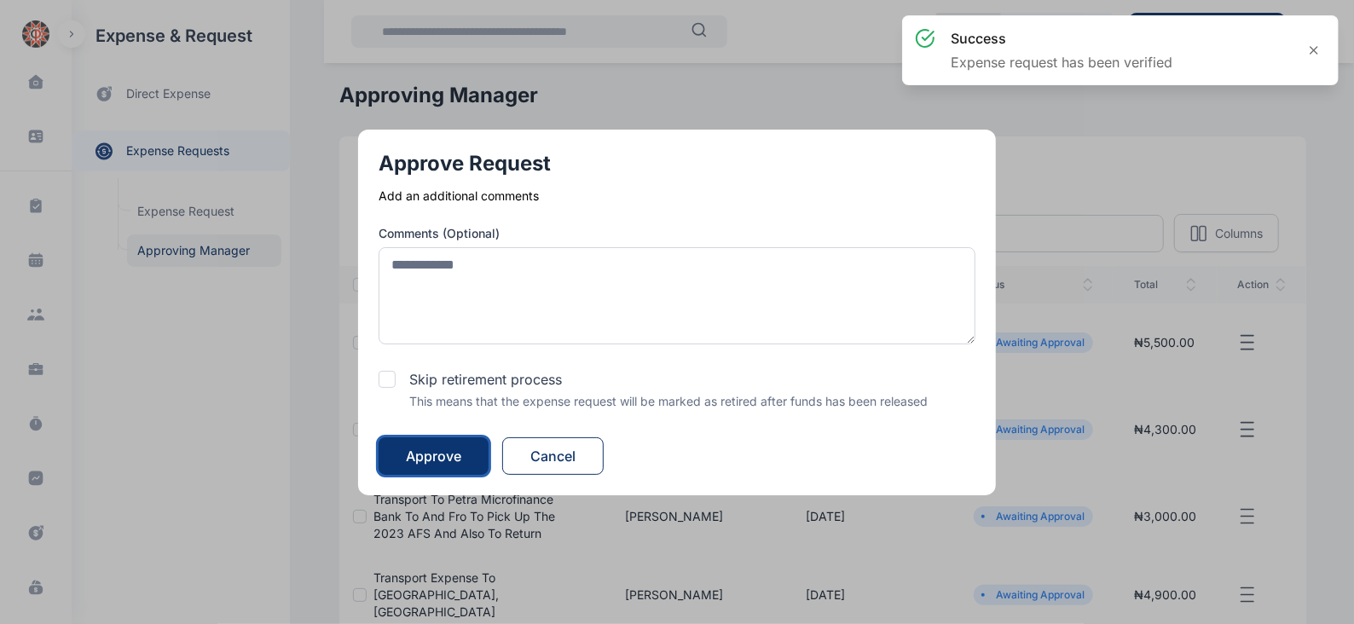
click at [459, 454] on div "Approve" at bounding box center [433, 456] width 55 height 20
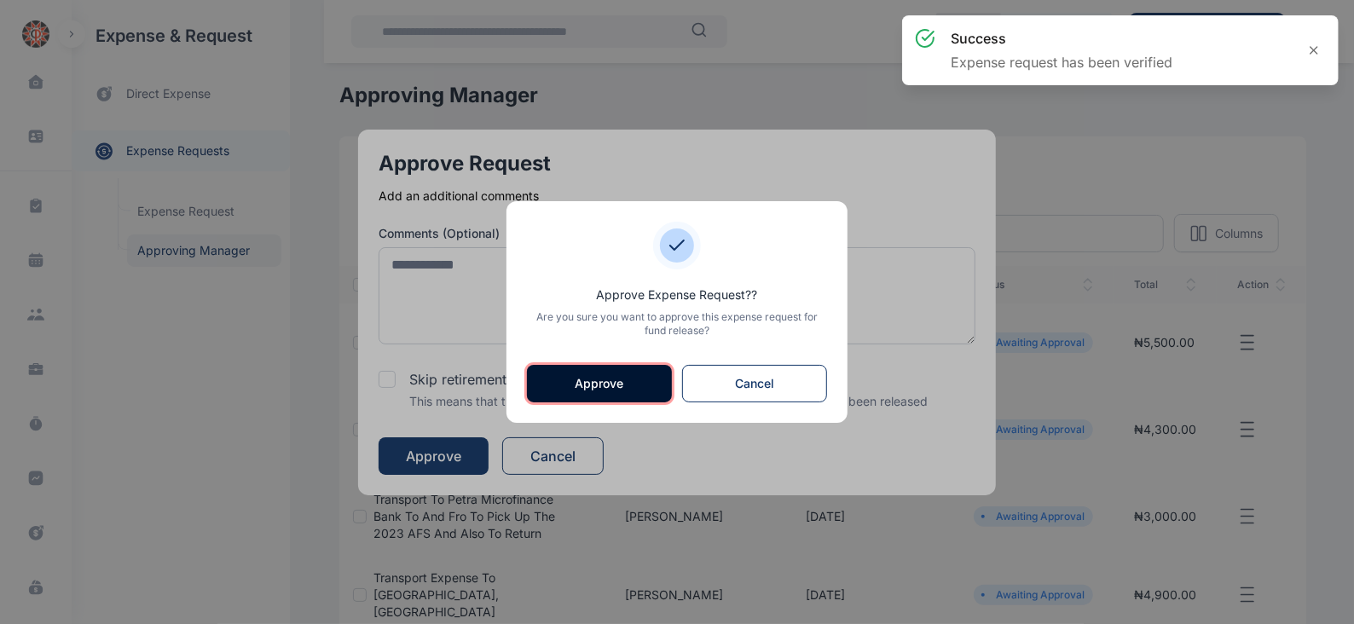
click at [606, 378] on button "Approve" at bounding box center [599, 384] width 145 height 38
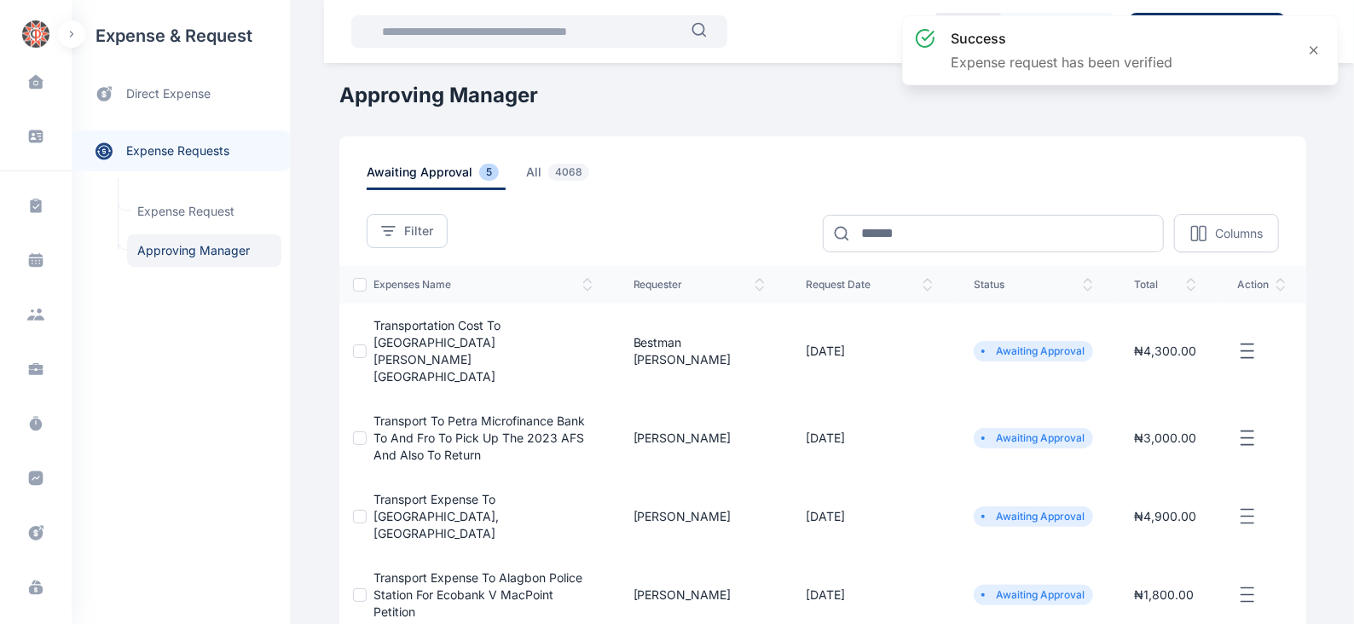
click at [1254, 341] on icon "button" at bounding box center [1247, 351] width 20 height 21
click at [1164, 362] on span "Approve Request" at bounding box center [1162, 370] width 98 height 17
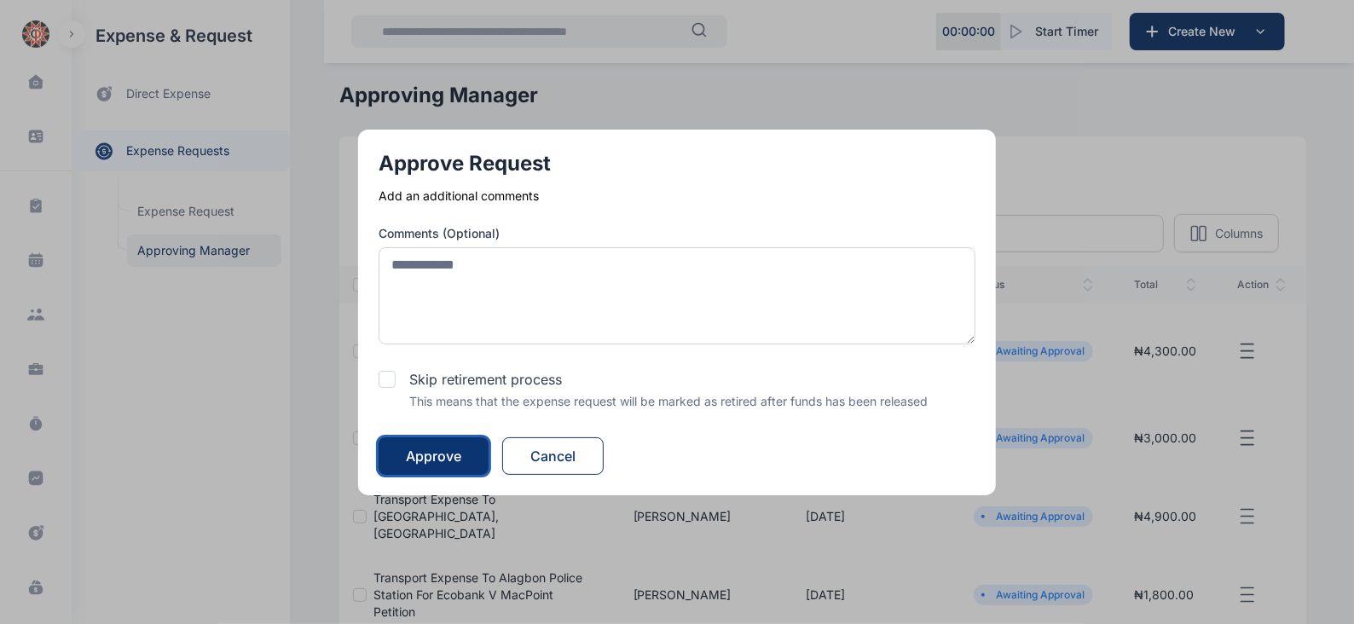
click at [461, 455] on div "Approve" at bounding box center [433, 456] width 55 height 20
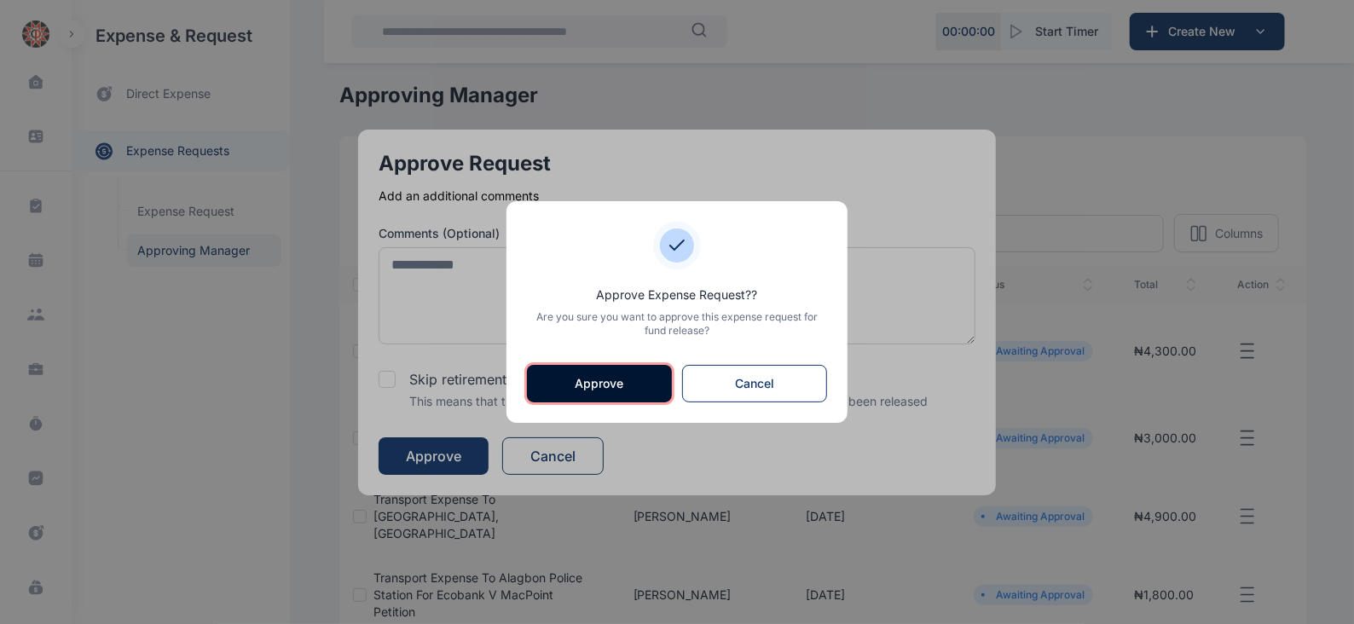
click at [575, 387] on button "Approve" at bounding box center [599, 384] width 145 height 38
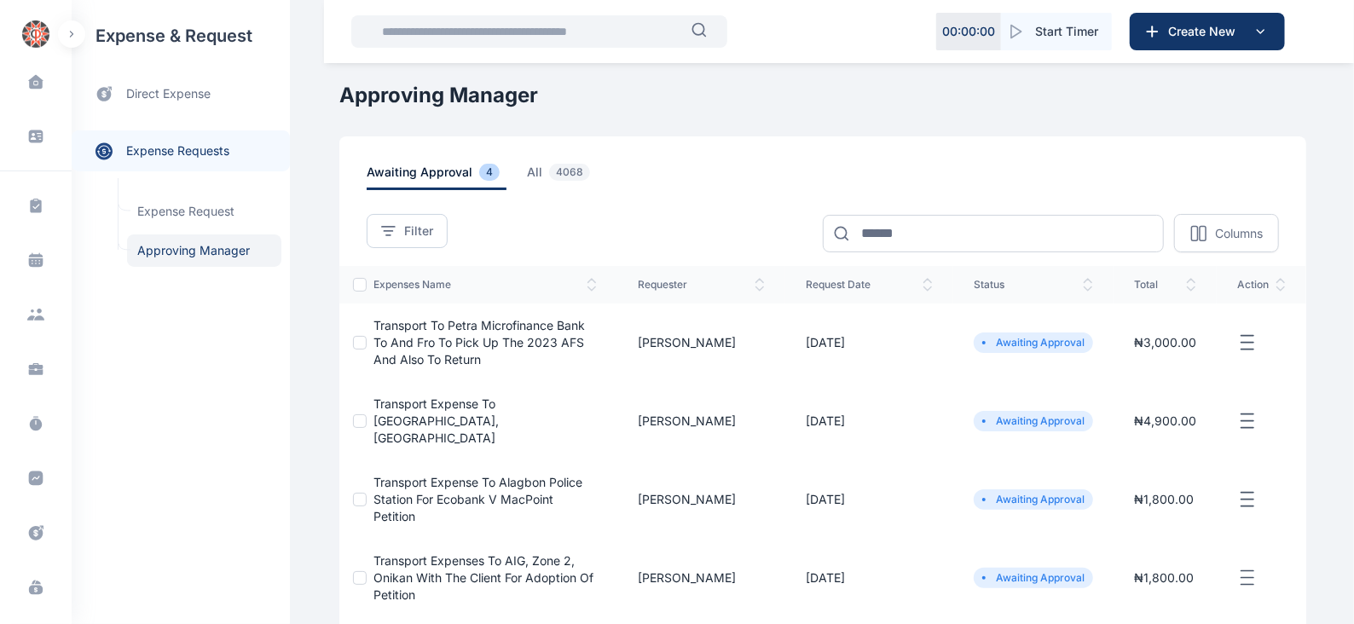
click at [1245, 339] on icon "button" at bounding box center [1247, 343] width 20 height 21
click at [1167, 357] on span "Approve Request" at bounding box center [1162, 362] width 98 height 17
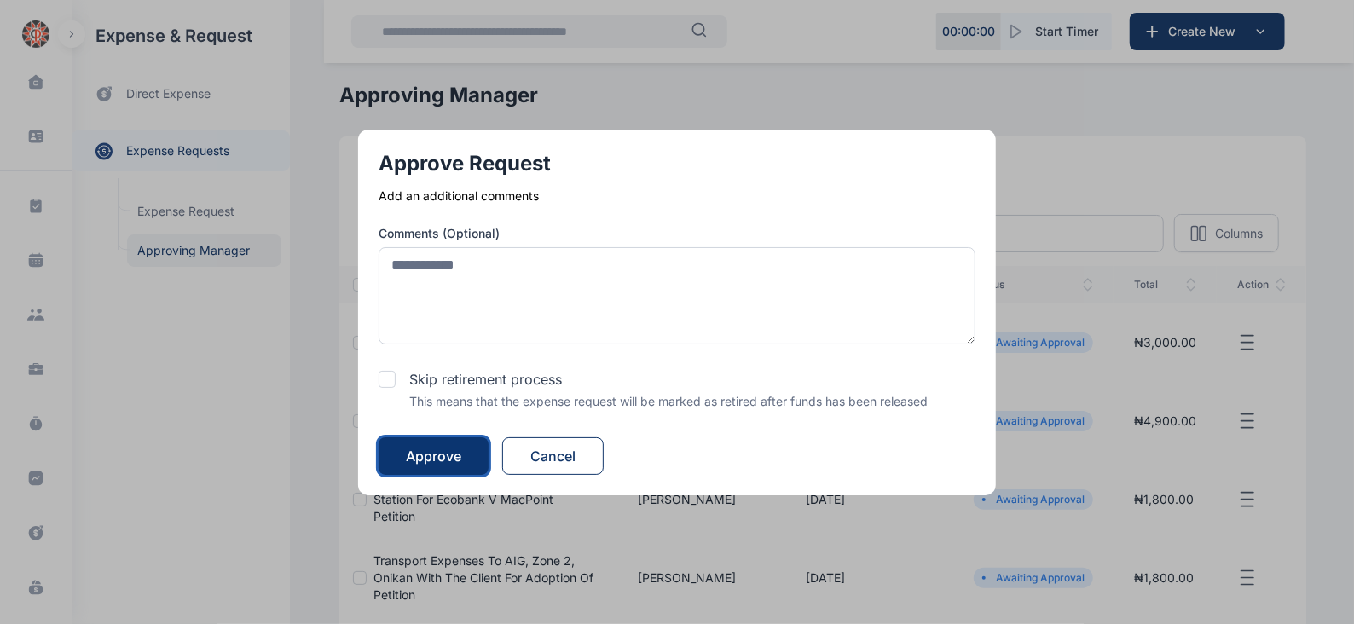
click at [452, 449] on div "Approve" at bounding box center [433, 456] width 55 height 20
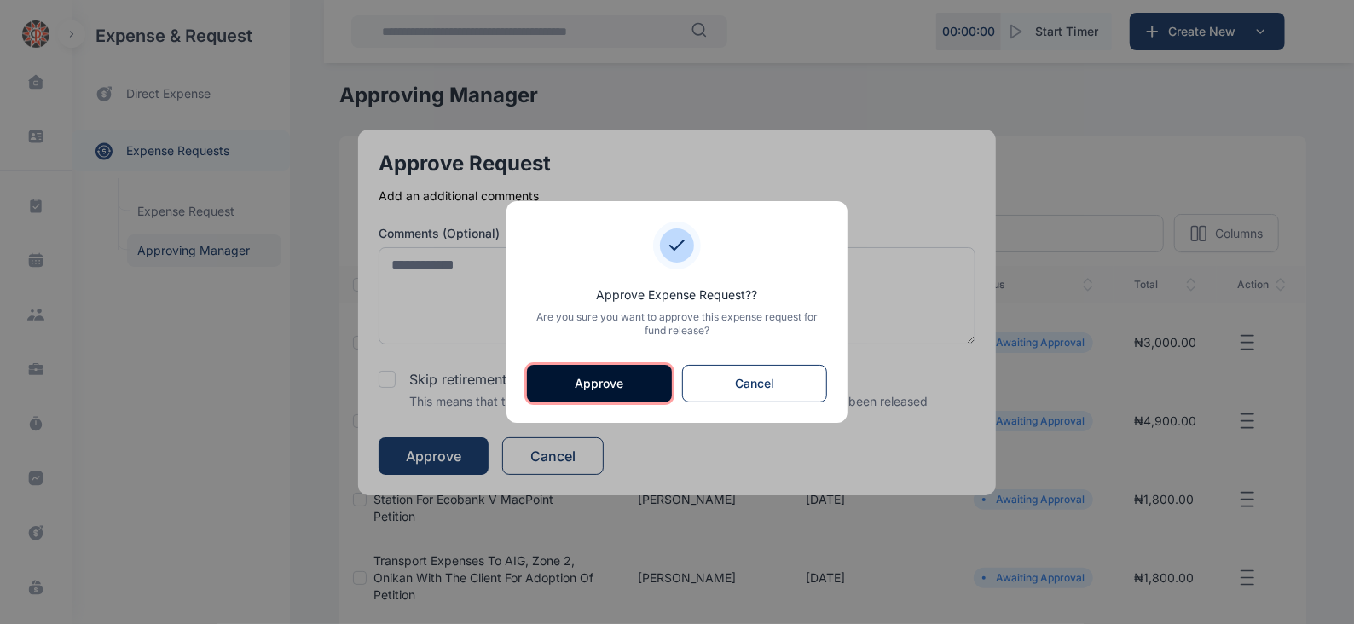
click at [573, 378] on button "Approve" at bounding box center [599, 384] width 145 height 38
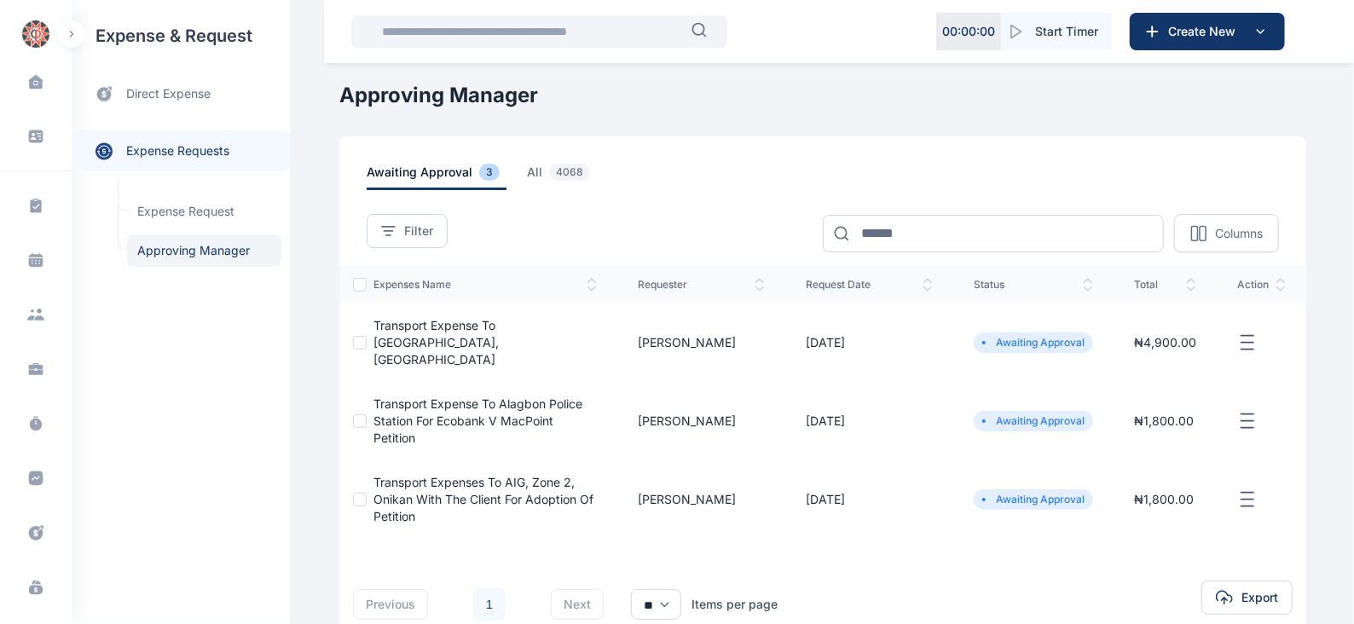
click at [1245, 338] on icon "button" at bounding box center [1247, 343] width 20 height 21
click at [1173, 354] on span "Approve Request" at bounding box center [1162, 362] width 98 height 17
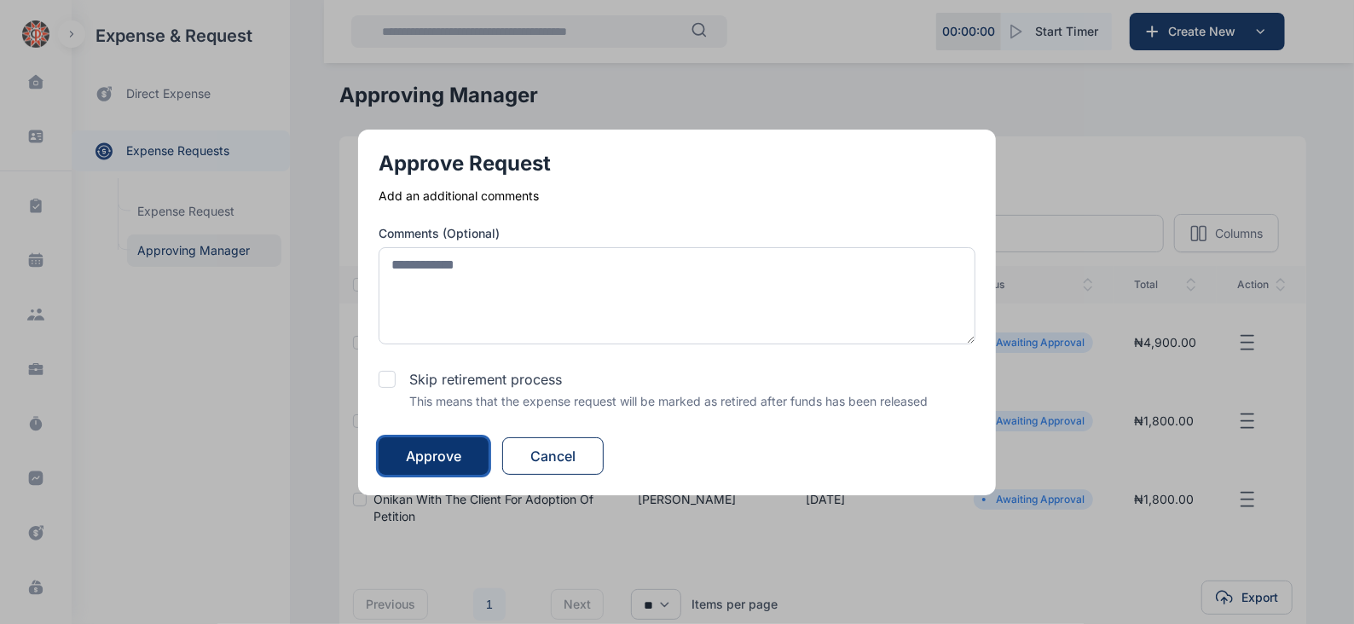
click at [461, 449] on div "Approve" at bounding box center [433, 456] width 55 height 20
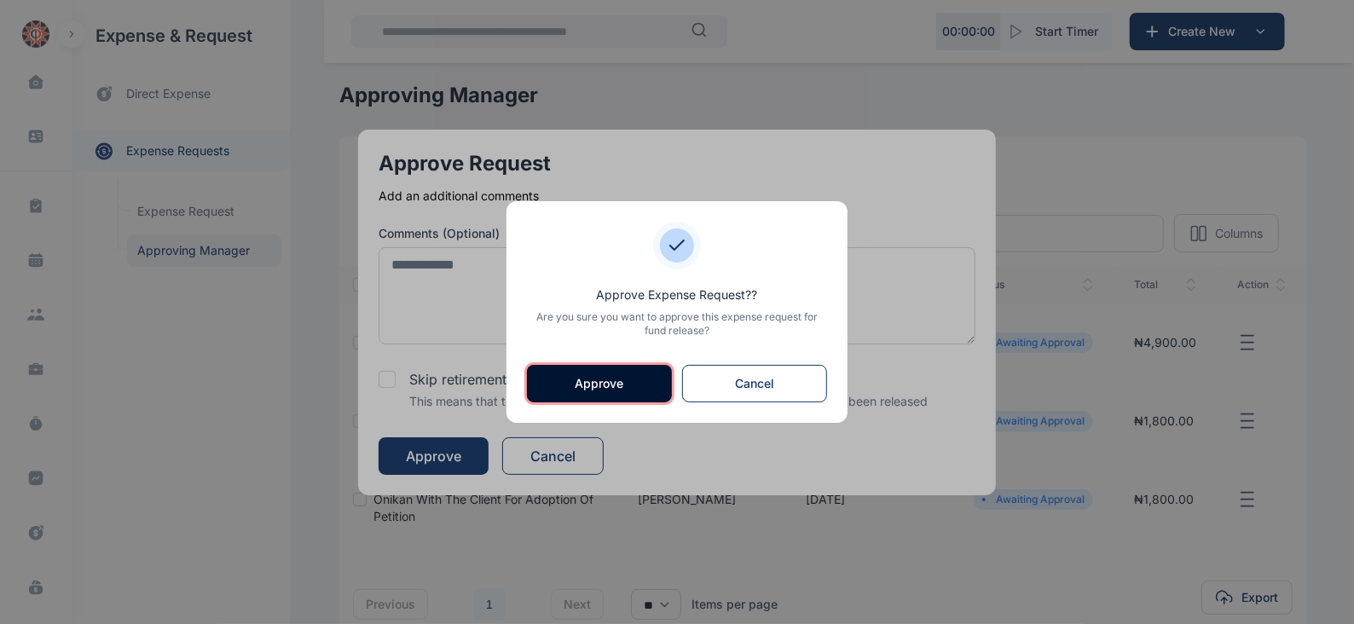
click at [606, 373] on button "Approve" at bounding box center [599, 384] width 145 height 38
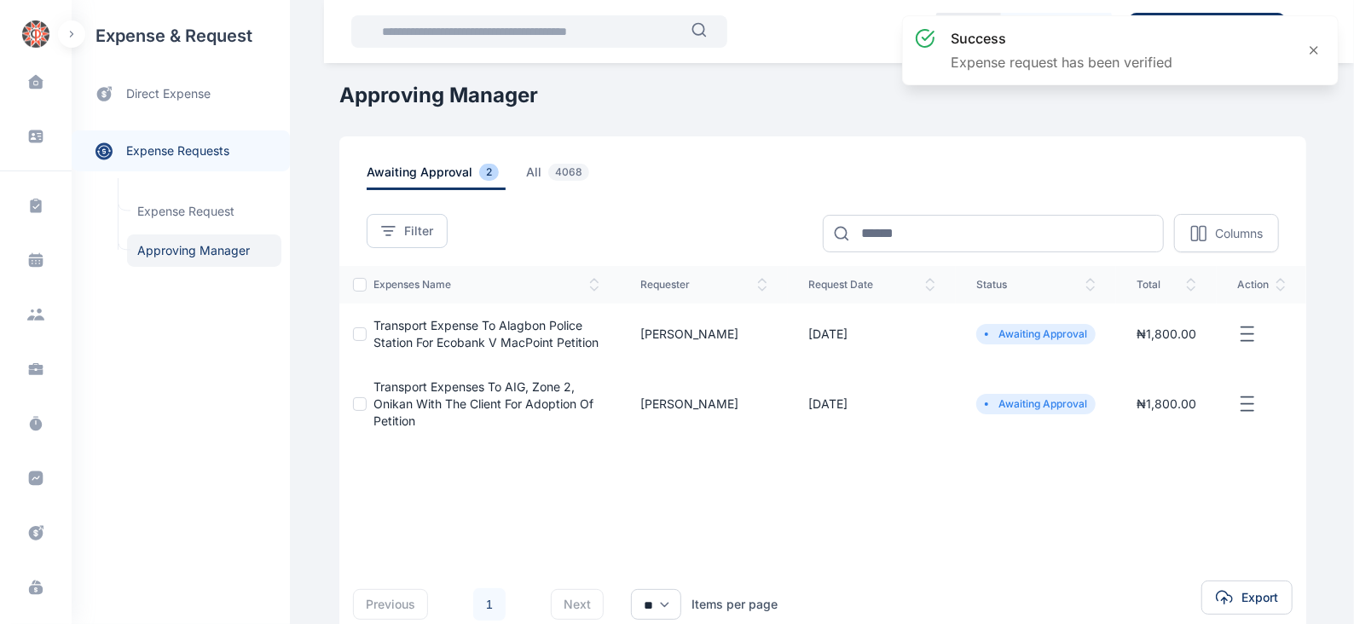
click at [1244, 332] on icon "button" at bounding box center [1247, 334] width 20 height 21
click at [1185, 348] on span "Approve Request" at bounding box center [1162, 353] width 98 height 17
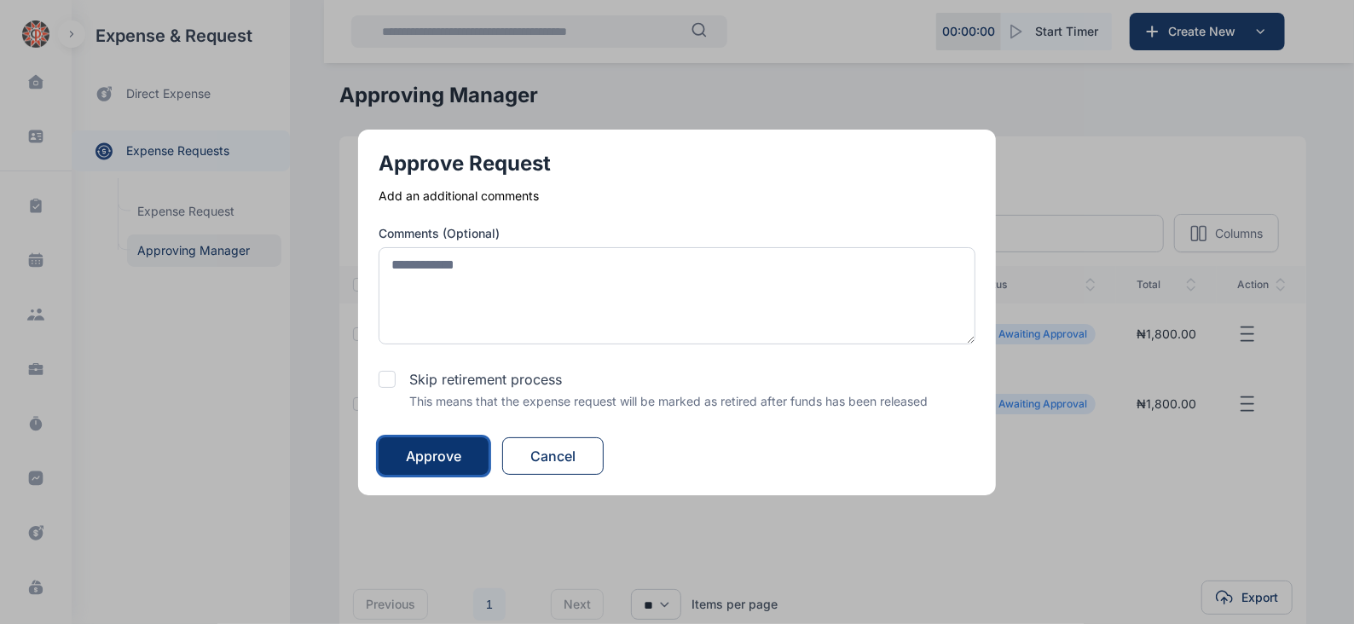
click at [422, 454] on div "Approve" at bounding box center [433, 456] width 55 height 20
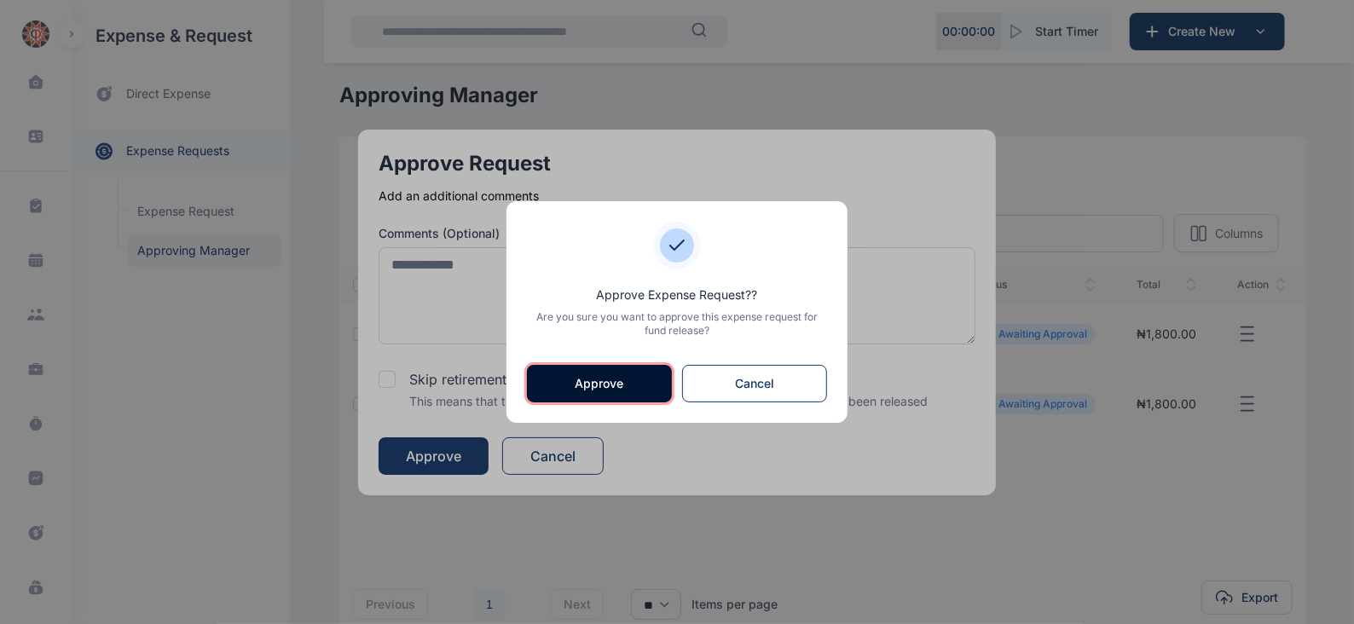
click at [612, 380] on button "Approve" at bounding box center [599, 384] width 145 height 38
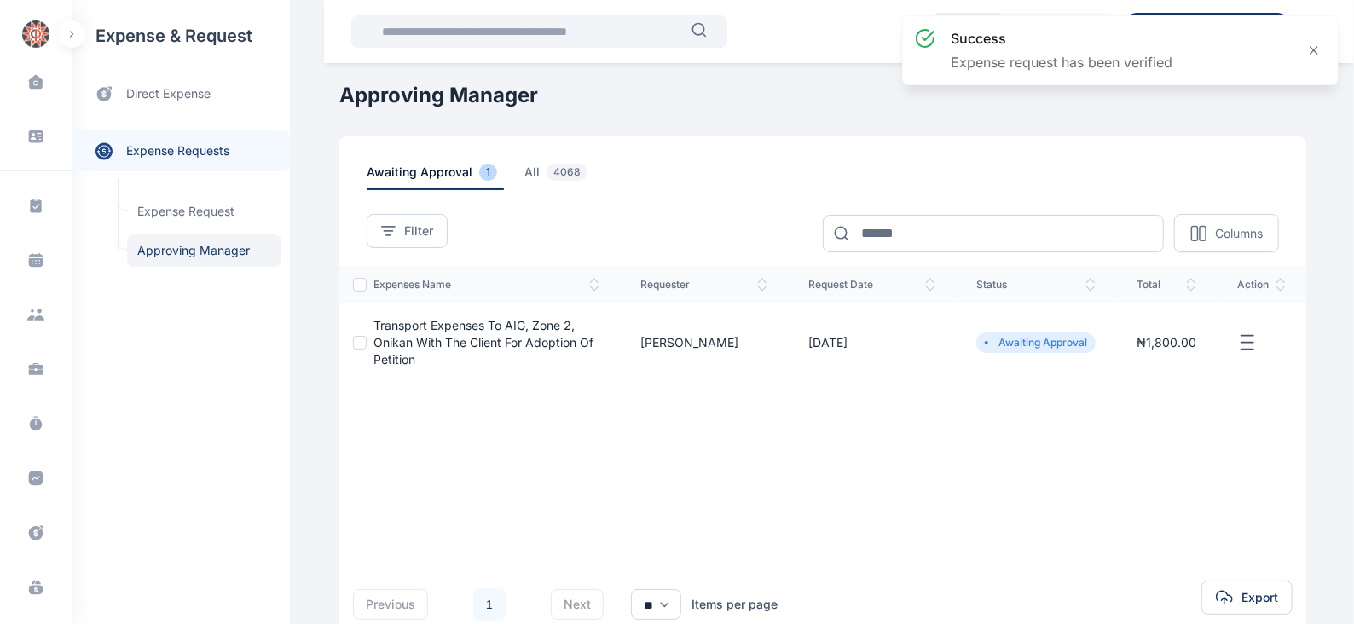
click at [1254, 343] on icon "button" at bounding box center [1247, 343] width 20 height 21
click at [1193, 359] on span "Approve Request" at bounding box center [1162, 362] width 98 height 17
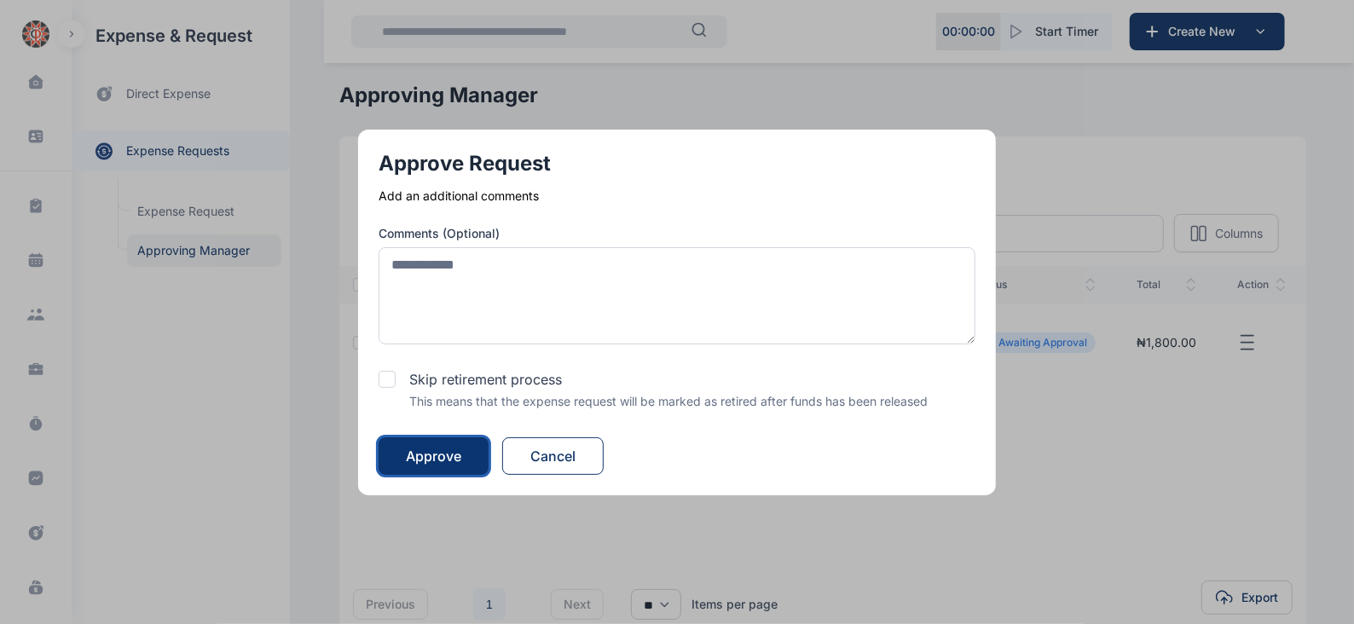
click at [460, 454] on div "Approve" at bounding box center [433, 456] width 55 height 20
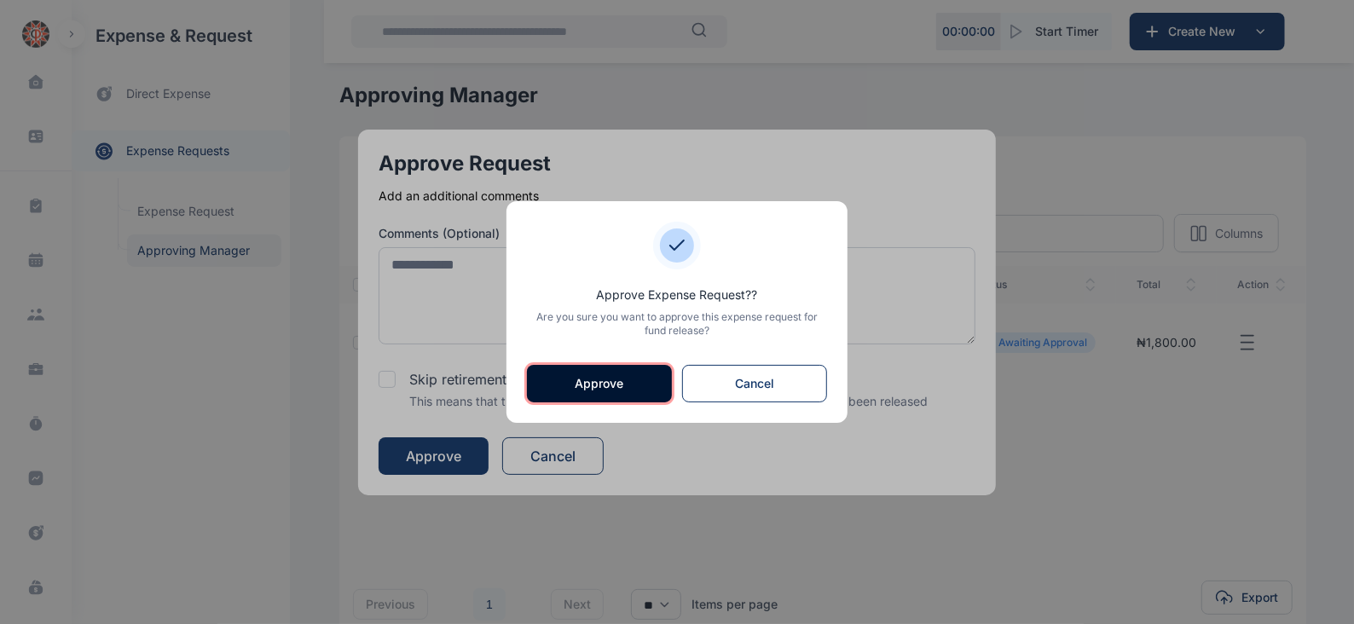
click at [582, 378] on button "Approve" at bounding box center [599, 384] width 145 height 38
